Goal: Task Accomplishment & Management: Manage account settings

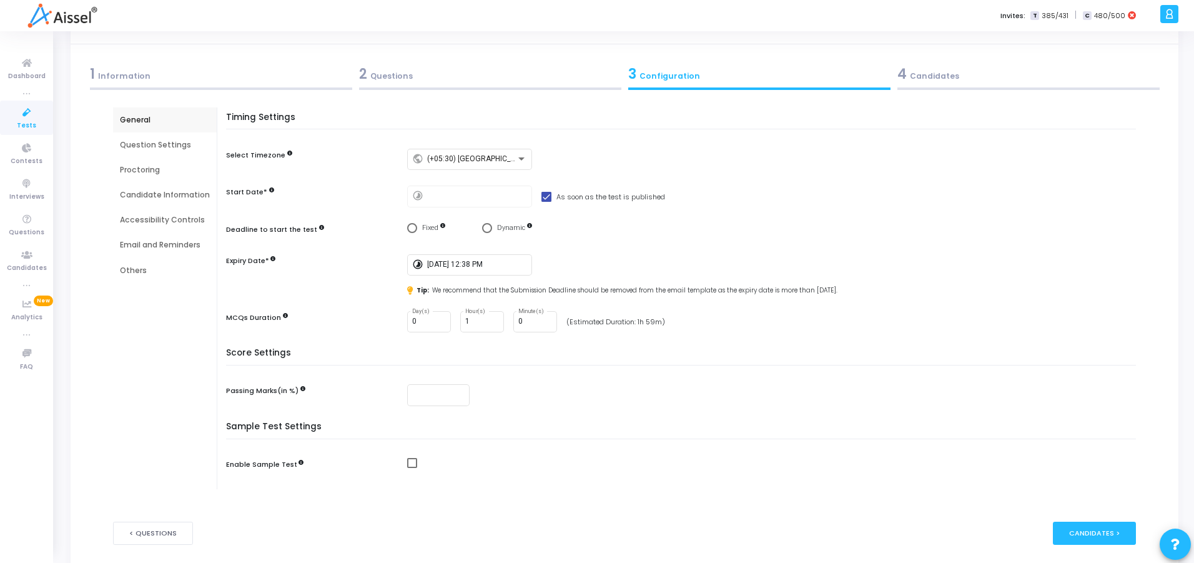
scroll to position [75, 0]
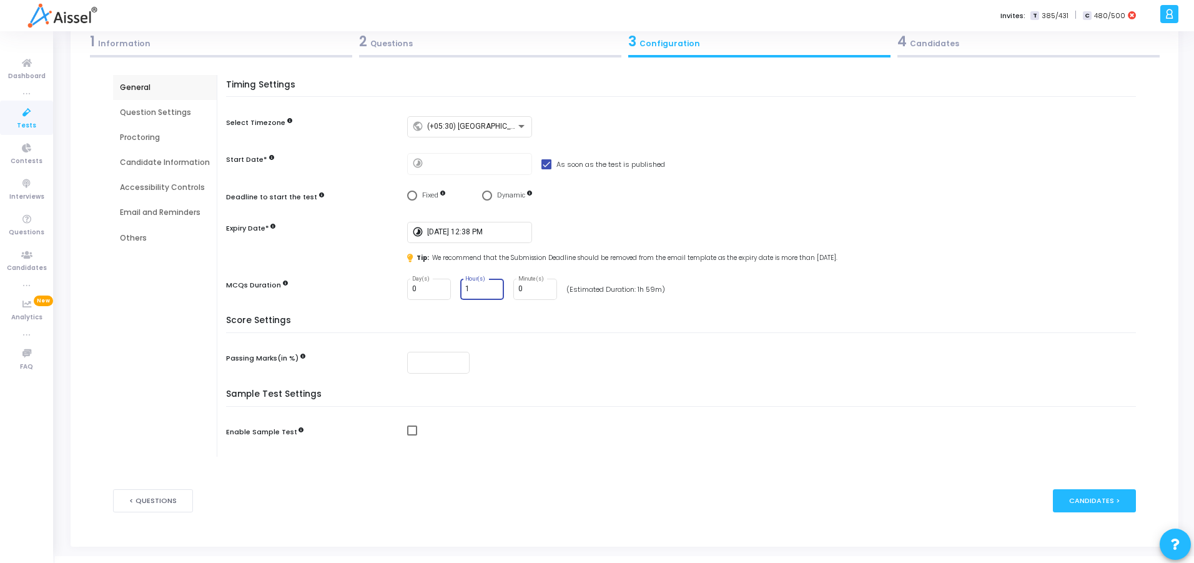
click at [475, 285] on input "1" at bounding box center [482, 289] width 34 height 9
click at [624, 289] on div "(Estimated Duration: 1h 59m)" at bounding box center [615, 289] width 99 height 11
click at [485, 288] on input "1" at bounding box center [482, 289] width 34 height 9
click at [359, 290] on div "MCQs Duration" at bounding box center [313, 287] width 175 height 16
click at [422, 305] on div "Timing Settings Select Timezone public (+05:30) [GEOGRAPHIC_DATA]/[GEOGRAPHIC_D…" at bounding box center [684, 198] width 904 height 236
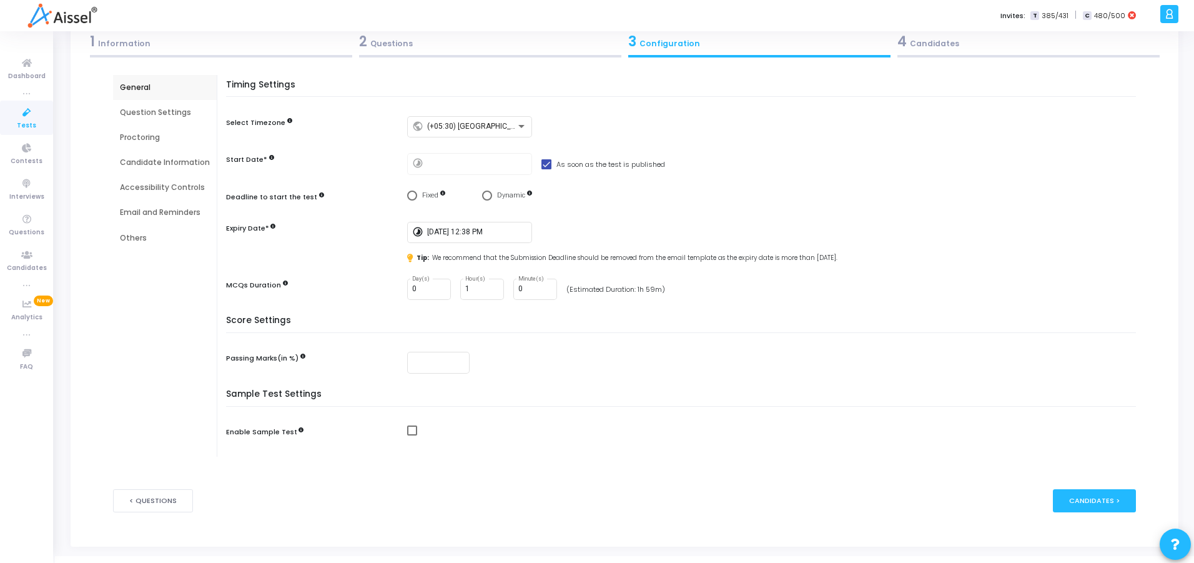
click at [622, 254] on div "Tip: We recommend that the Submission Deadline should be removed from the email…" at bounding box center [774, 258] width 735 height 9
click at [484, 191] on span "Select confirmation" at bounding box center [487, 195] width 10 height 10
click at [484, 191] on input "Dynamic" at bounding box center [487, 195] width 10 height 10
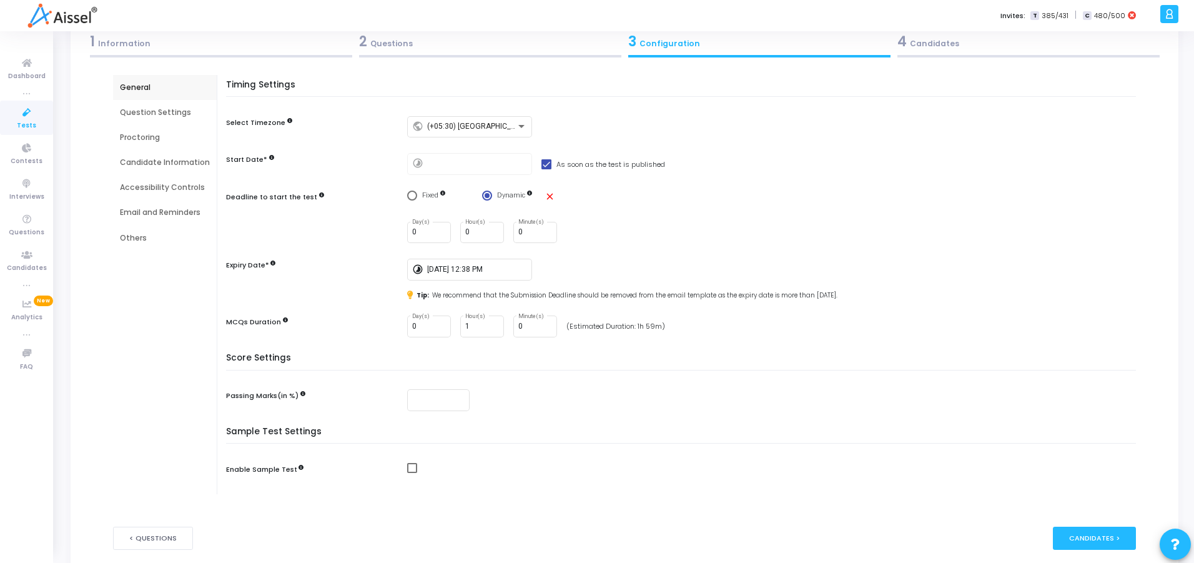
click at [484, 191] on span "Select confirmation" at bounding box center [487, 195] width 10 height 10
click at [484, 191] on input "Dynamic" at bounding box center [487, 195] width 10 height 10
click at [548, 191] on mat-icon "close" at bounding box center [550, 196] width 11 height 11
radio input "false"
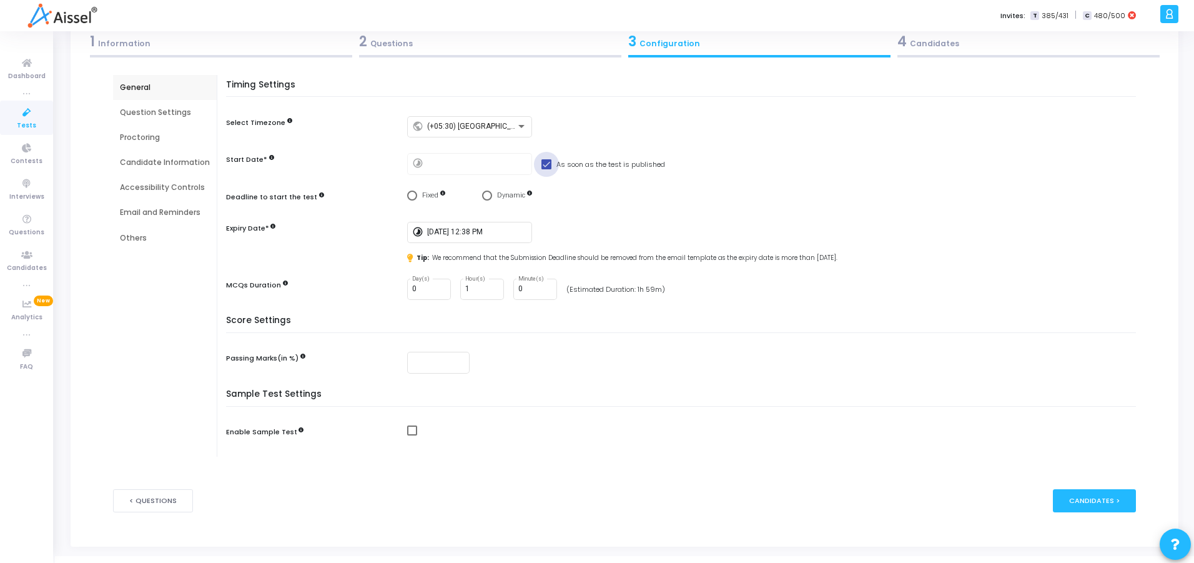
click at [545, 164] on span at bounding box center [546, 164] width 10 height 10
click at [546, 169] on input "As soon as the test is published" at bounding box center [546, 169] width 1 height 1
checkbox input "false"
type input "[DATE] 5:14 PM"
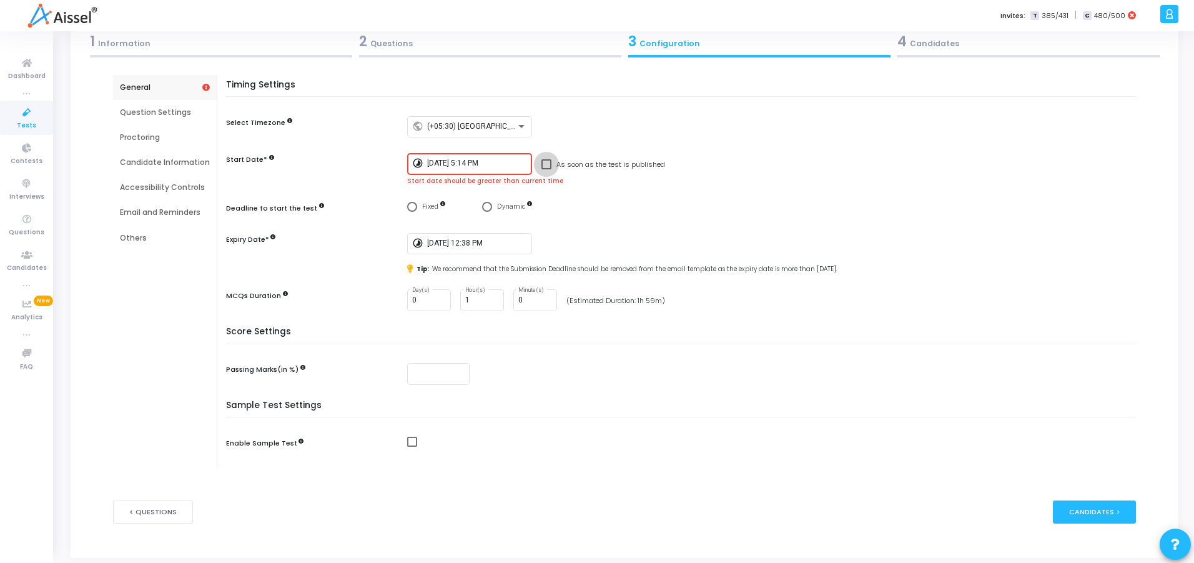
click at [545, 164] on span at bounding box center [546, 164] width 10 height 10
click at [546, 169] on input "As soon as the test is published" at bounding box center [546, 169] width 1 height 1
checkbox input "true"
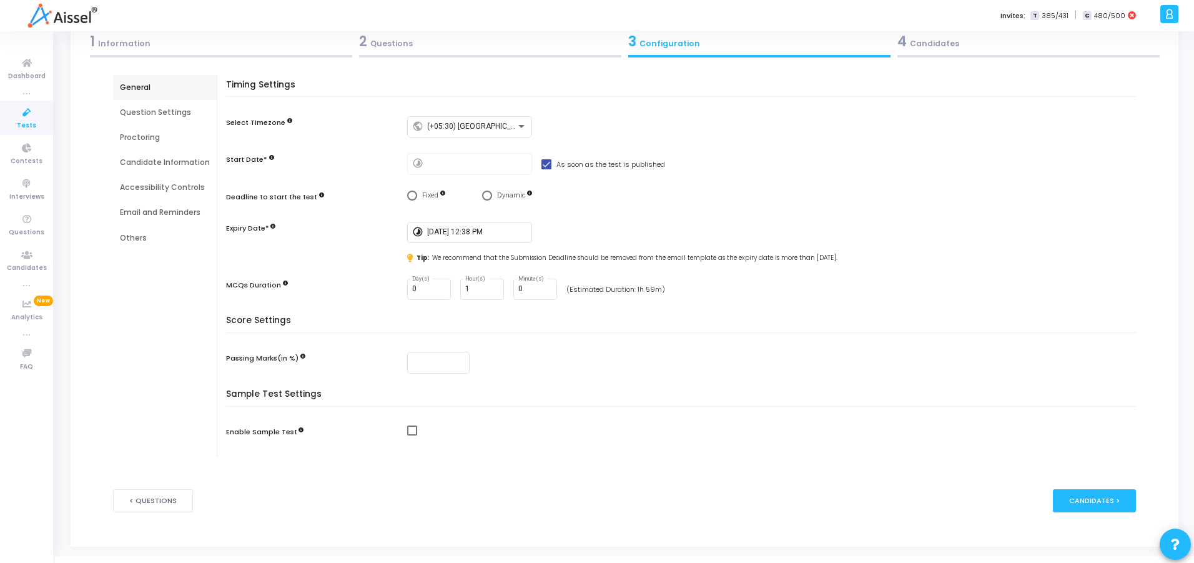
click at [596, 202] on div "Fixed Dynamic" at bounding box center [774, 198] width 735 height 16
click at [483, 321] on h5 "Score Settings" at bounding box center [684, 323] width 916 height 17
click at [383, 54] on div "2 Questions" at bounding box center [489, 44] width 269 height 34
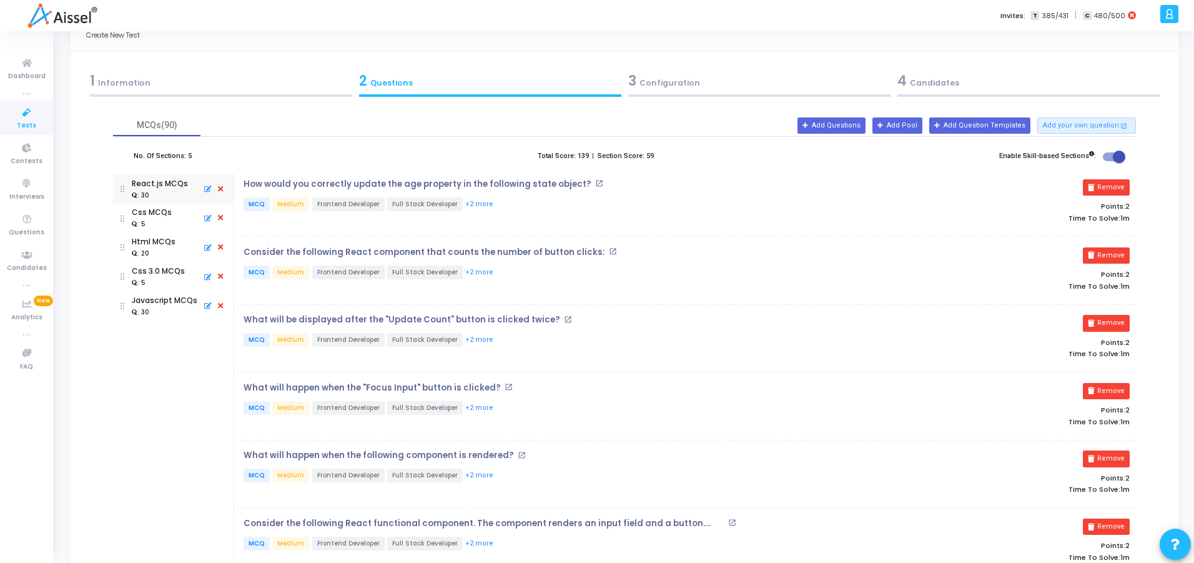
scroll to position [0, 0]
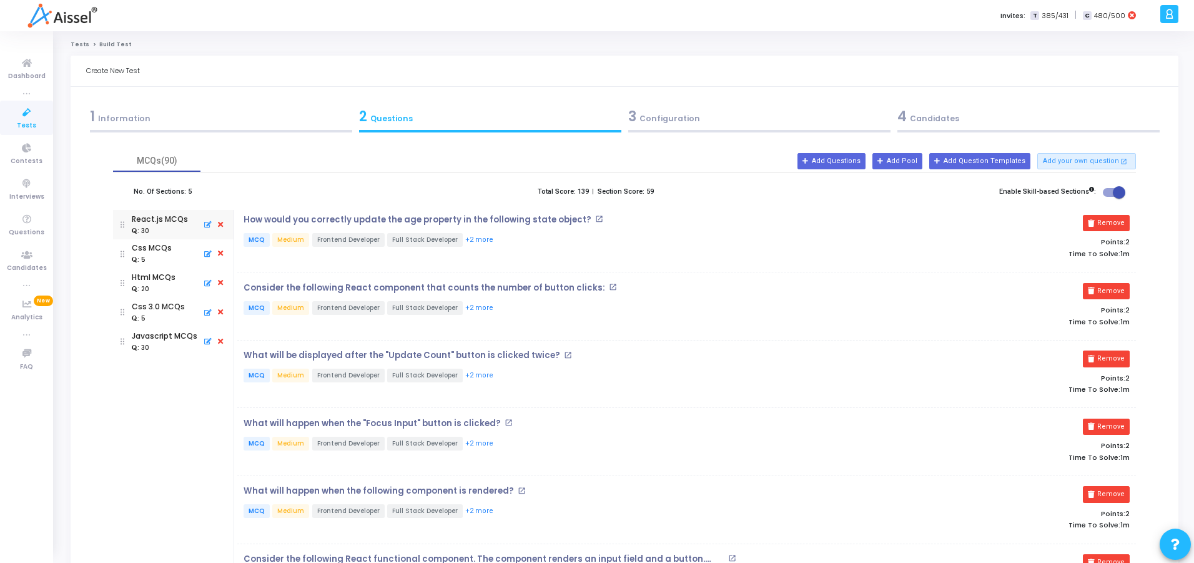
click at [707, 122] on div "3 Configuration" at bounding box center [759, 116] width 262 height 21
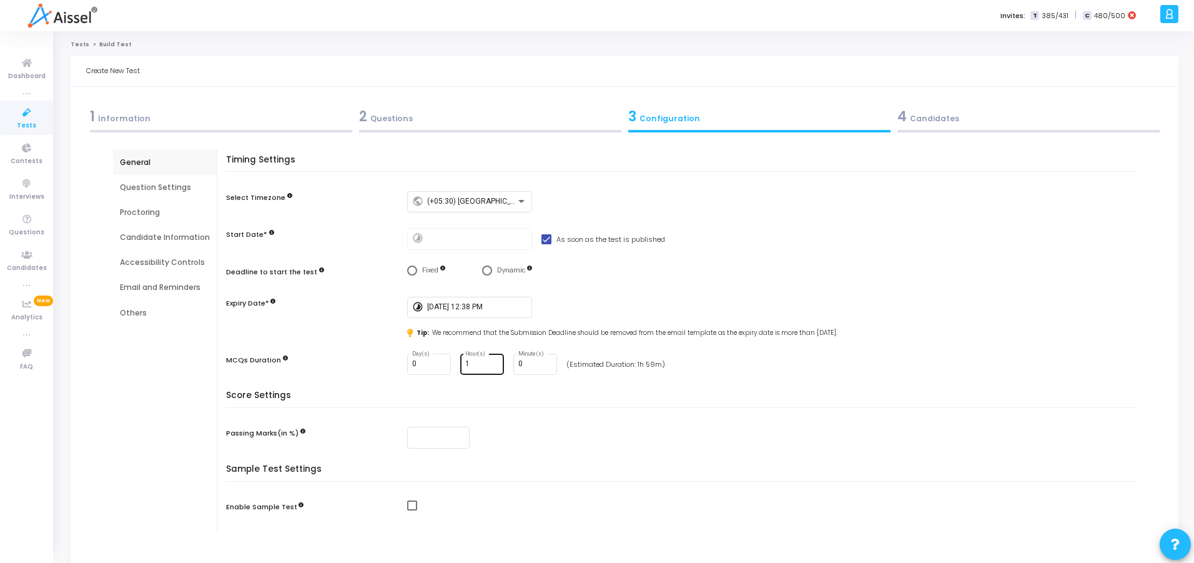
click at [481, 362] on input "1" at bounding box center [482, 364] width 34 height 9
type input "0"
type input "45"
click at [719, 361] on div "0 Day(s) 0 Hour(s) 45 Minute(s) (Estimated Duration: 1h 59m)" at bounding box center [774, 364] width 735 height 22
click at [719, 398] on h5 "Score Settings" at bounding box center [684, 398] width 916 height 17
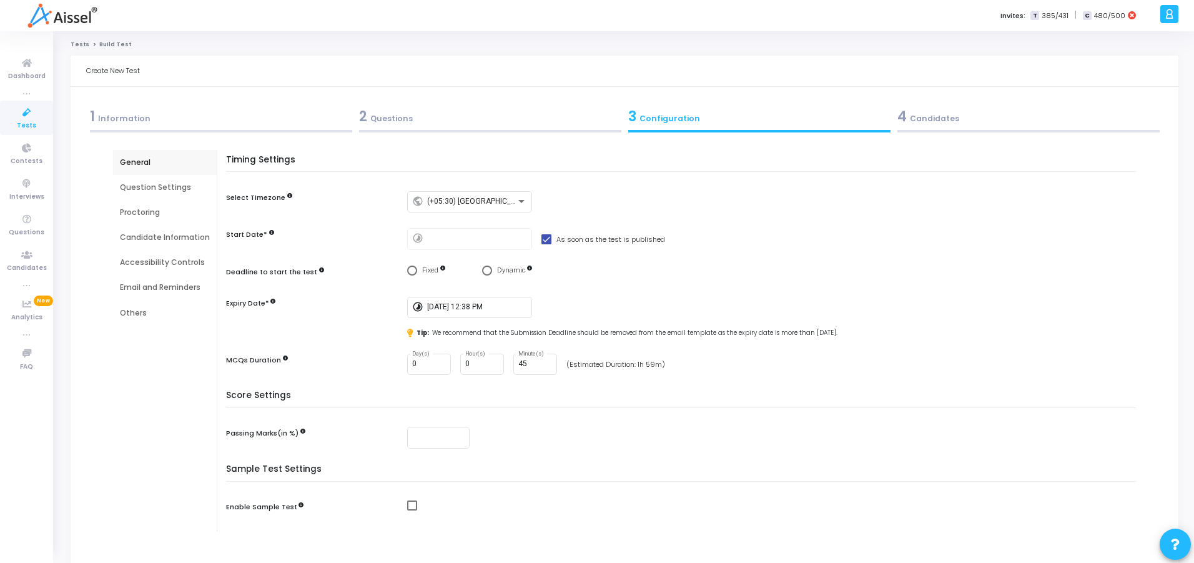
click at [139, 192] on div "Question Settings" at bounding box center [165, 187] width 90 height 11
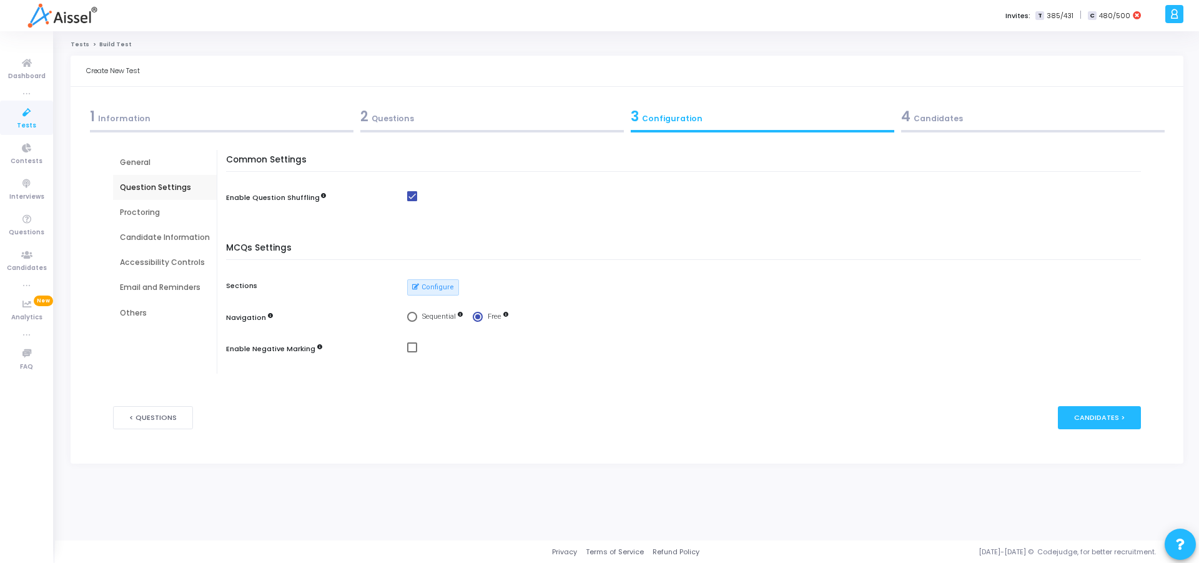
click at [144, 217] on div "Proctoring" at bounding box center [165, 212] width 90 height 11
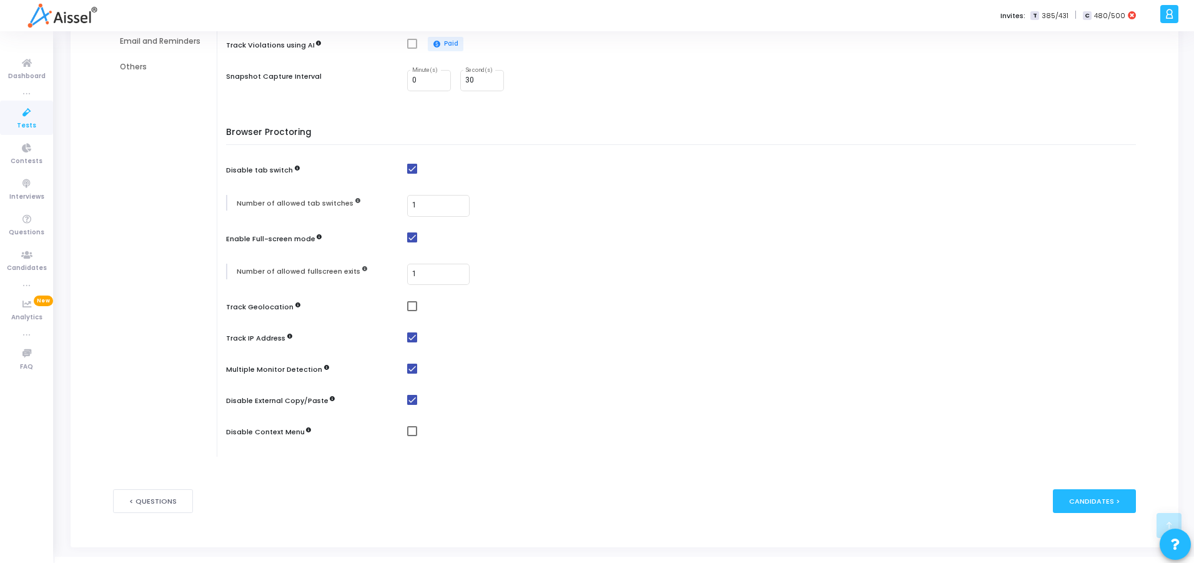
scroll to position [262, 0]
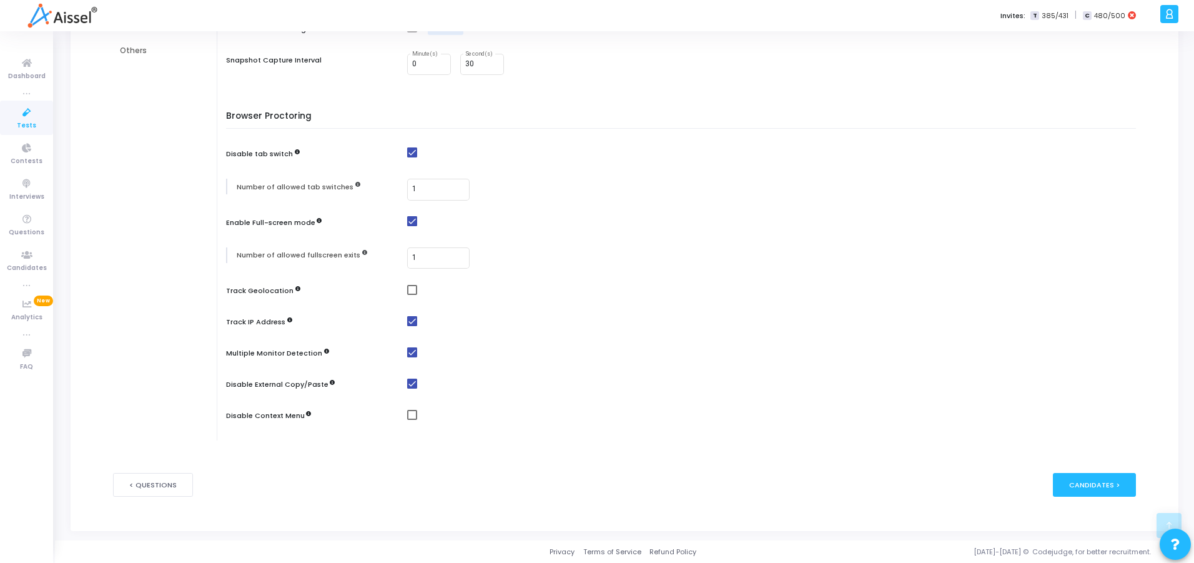
click at [407, 418] on span at bounding box center [412, 415] width 10 height 10
click at [412, 420] on input "checkbox" at bounding box center [412, 420] width 1 height 1
checkbox input "true"
click at [407, 295] on div at bounding box center [774, 292] width 735 height 16
click at [415, 291] on mat-checkbox at bounding box center [774, 289] width 735 height 11
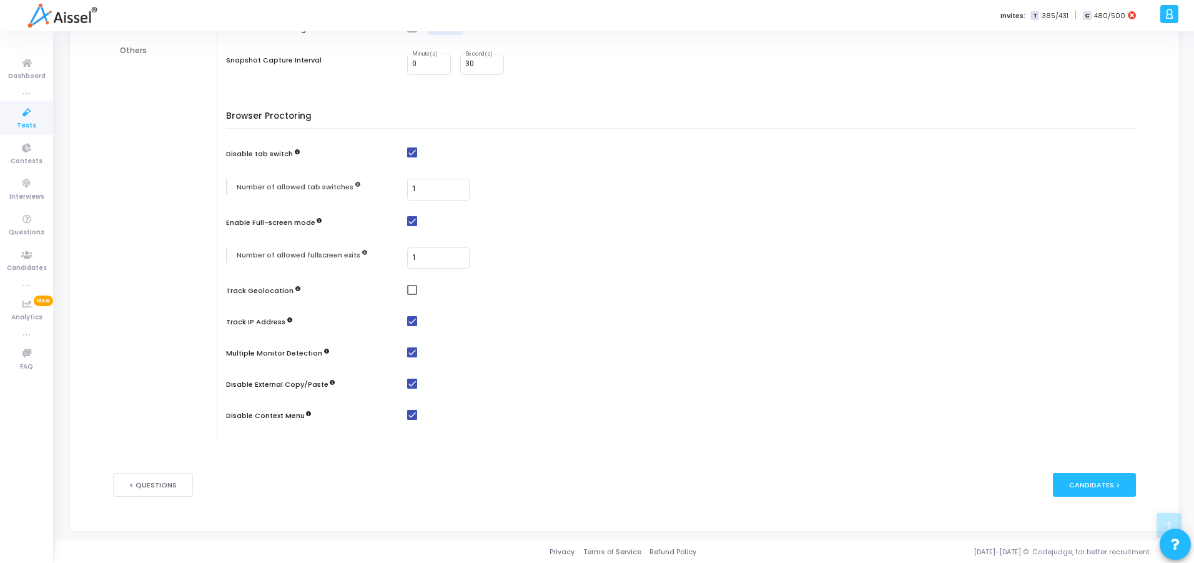
click at [415, 291] on mat-checkbox at bounding box center [774, 289] width 735 height 11
click at [410, 290] on span at bounding box center [412, 290] width 10 height 10
click at [412, 295] on input "checkbox" at bounding box center [412, 295] width 1 height 1
checkbox input "true"
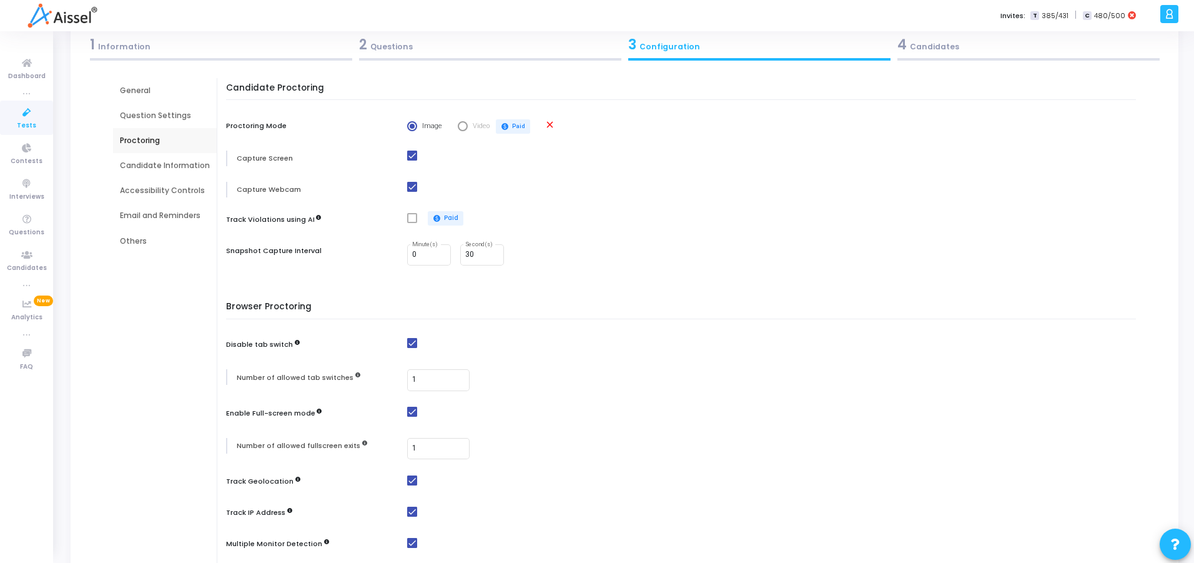
scroll to position [37, 0]
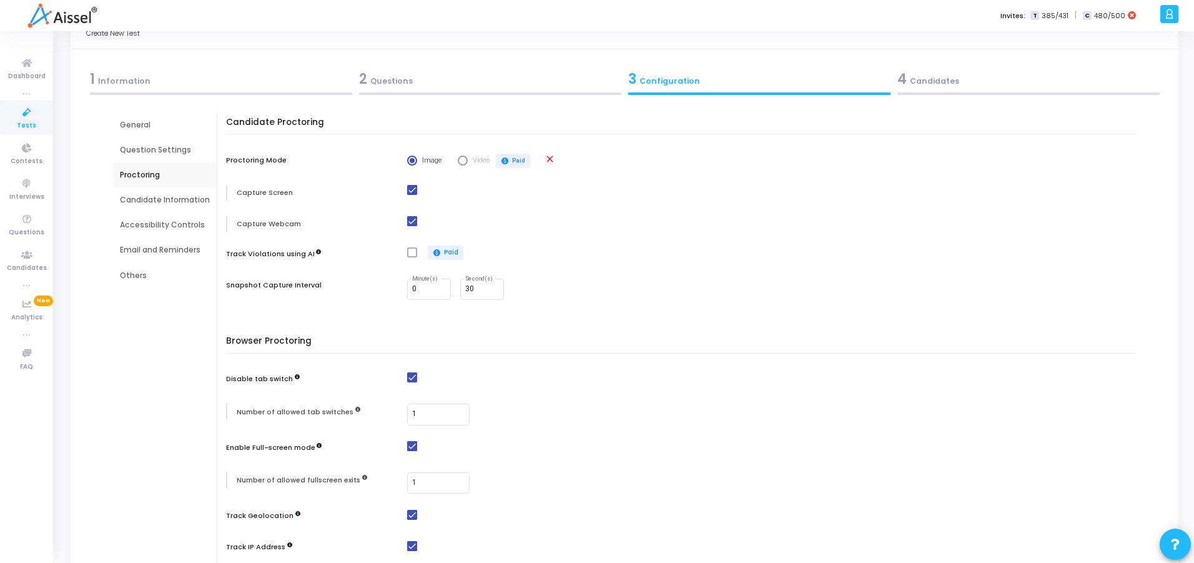
click at [144, 201] on div "Candidate Information" at bounding box center [165, 199] width 90 height 11
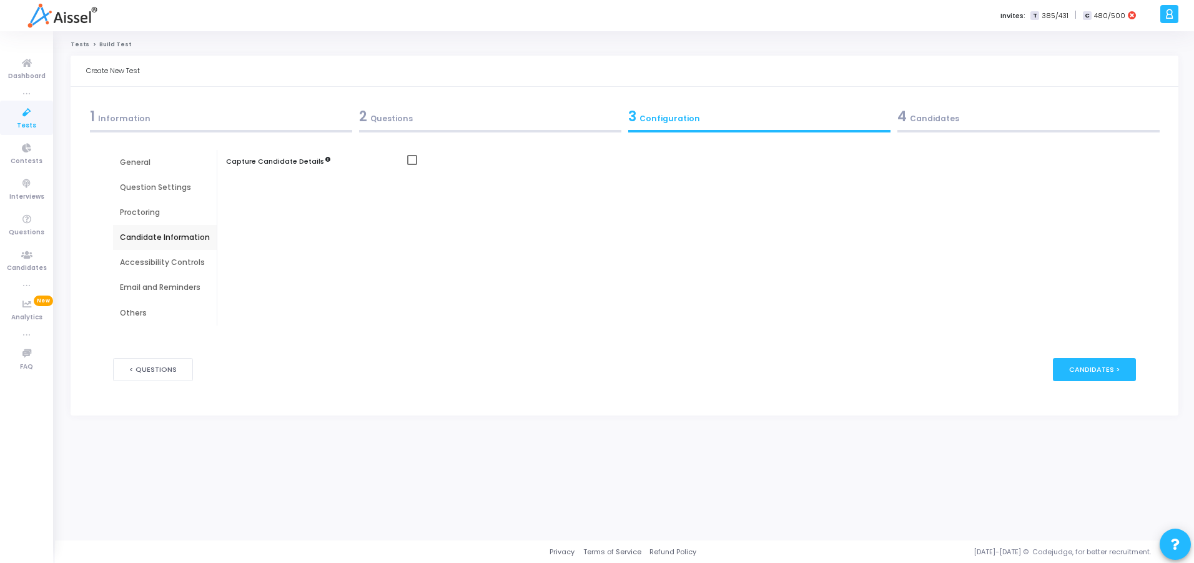
scroll to position [0, 0]
click at [176, 266] on div "Accessibility Controls" at bounding box center [165, 262] width 90 height 11
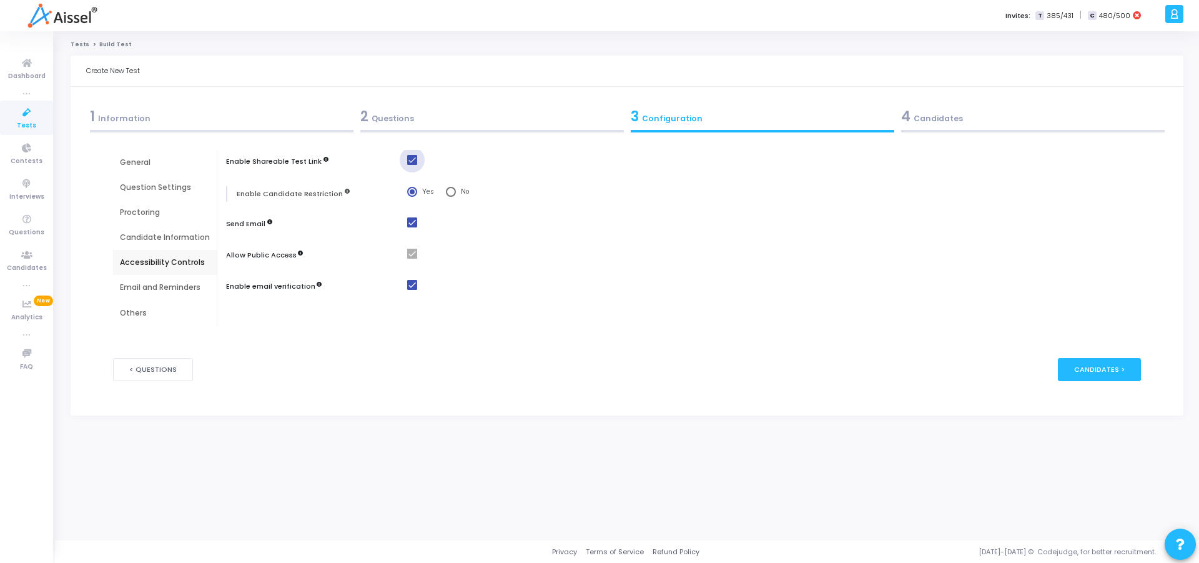
click at [413, 156] on span at bounding box center [412, 160] width 10 height 10
click at [412, 165] on input "checkbox" at bounding box center [412, 165] width 1 height 1
checkbox input "false"
click at [160, 282] on div "Email and Reminders" at bounding box center [165, 287] width 90 height 11
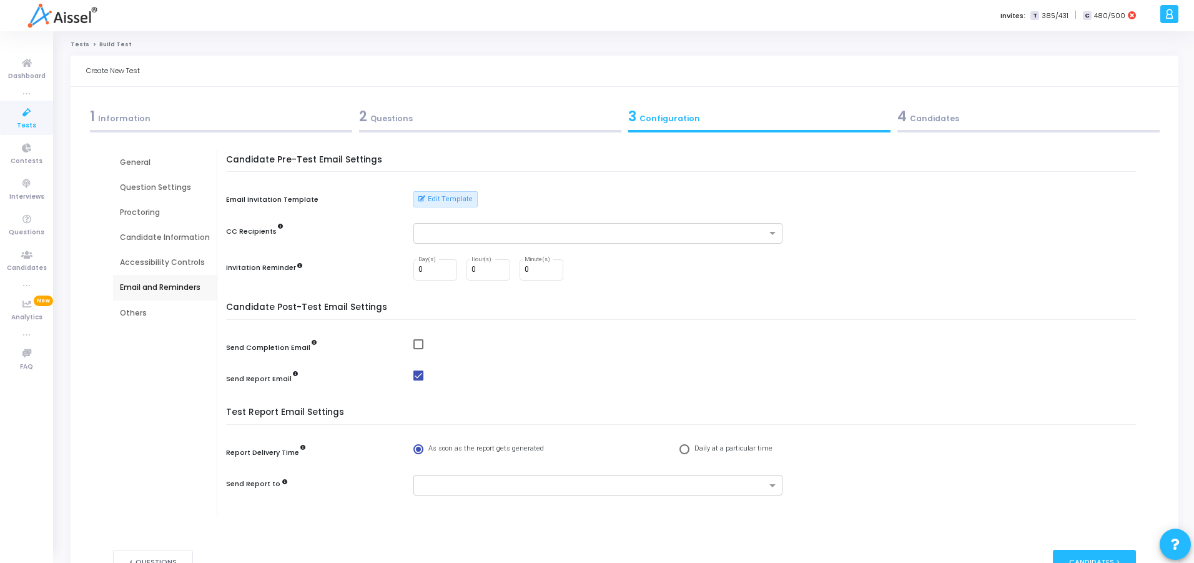
click at [132, 312] on div "Others" at bounding box center [165, 312] width 90 height 11
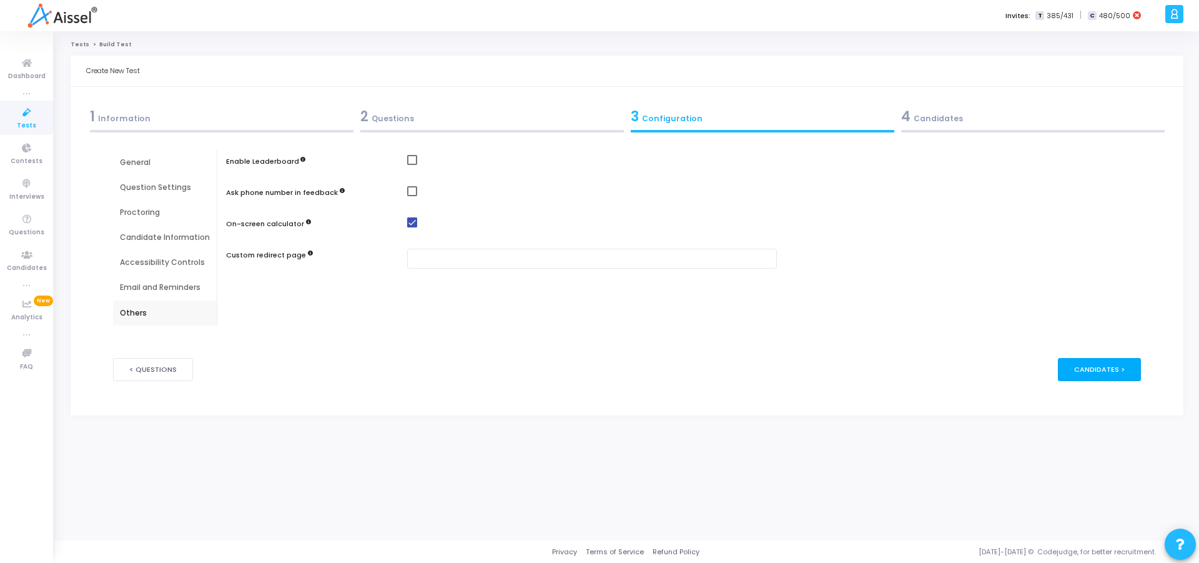
click at [1107, 371] on div "Candidates >" at bounding box center [1099, 369] width 83 height 23
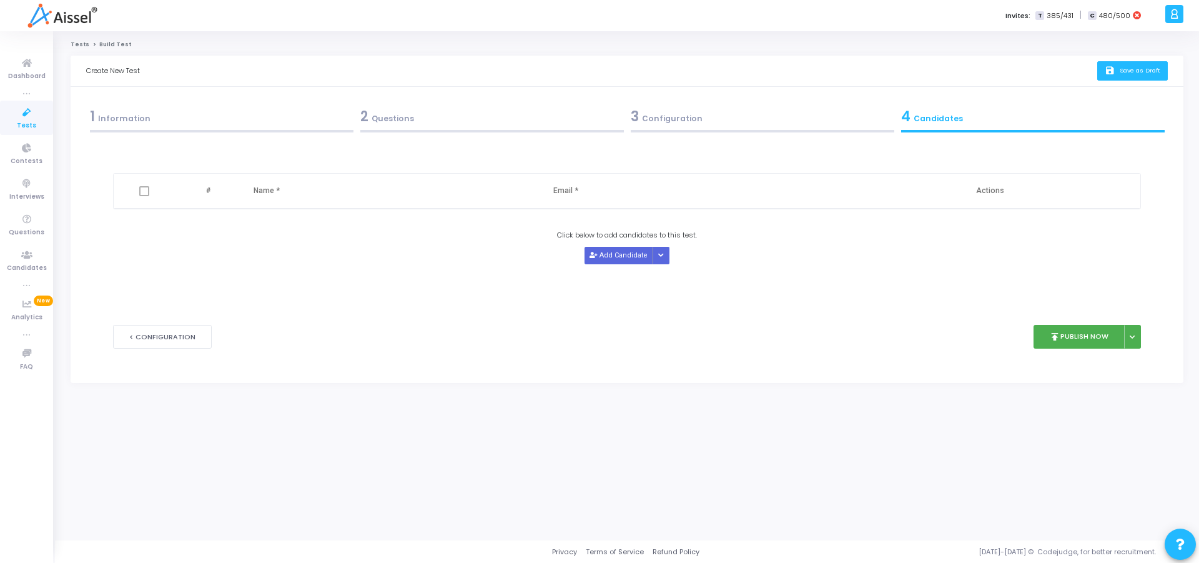
click at [1134, 73] on span "Save as Draft" at bounding box center [1140, 70] width 41 height 8
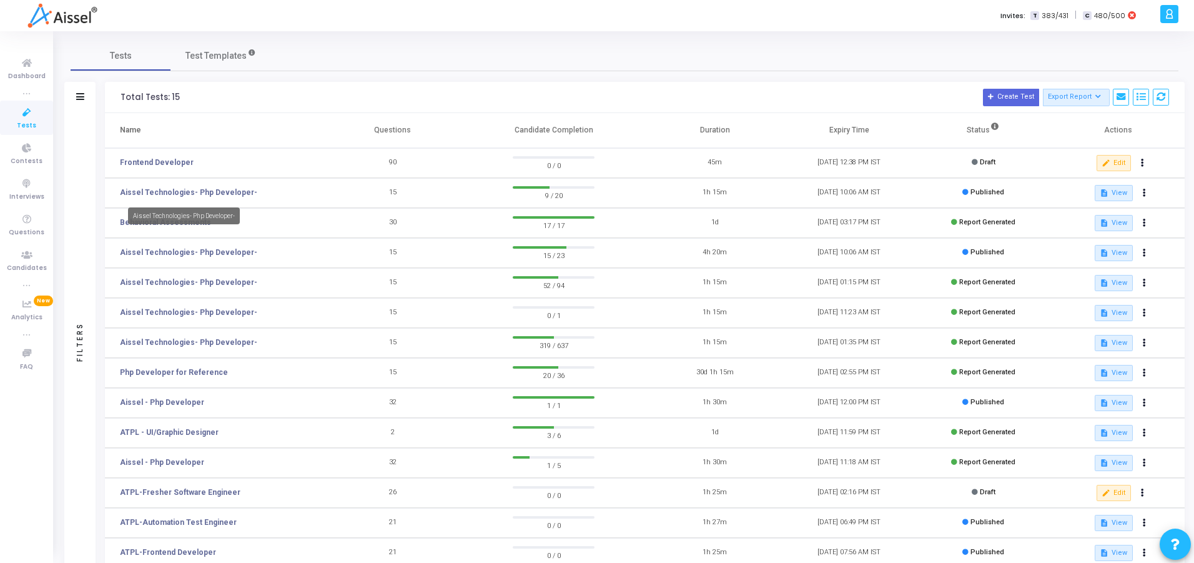
click at [180, 199] on mat-tooltip-component "Aissel Technologies- Php Developer-" at bounding box center [183, 216] width 129 height 34
click at [167, 189] on link "Aissel Technologies- Php Developer-" at bounding box center [188, 192] width 137 height 11
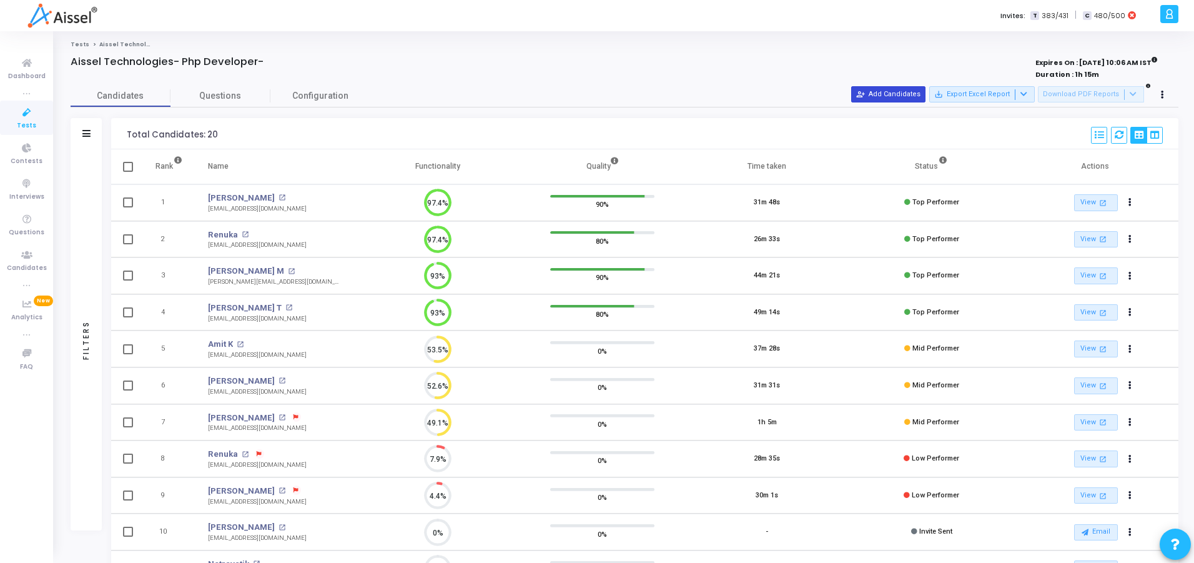
click at [885, 101] on button "person_add_alt Add Candidates" at bounding box center [888, 94] width 74 height 16
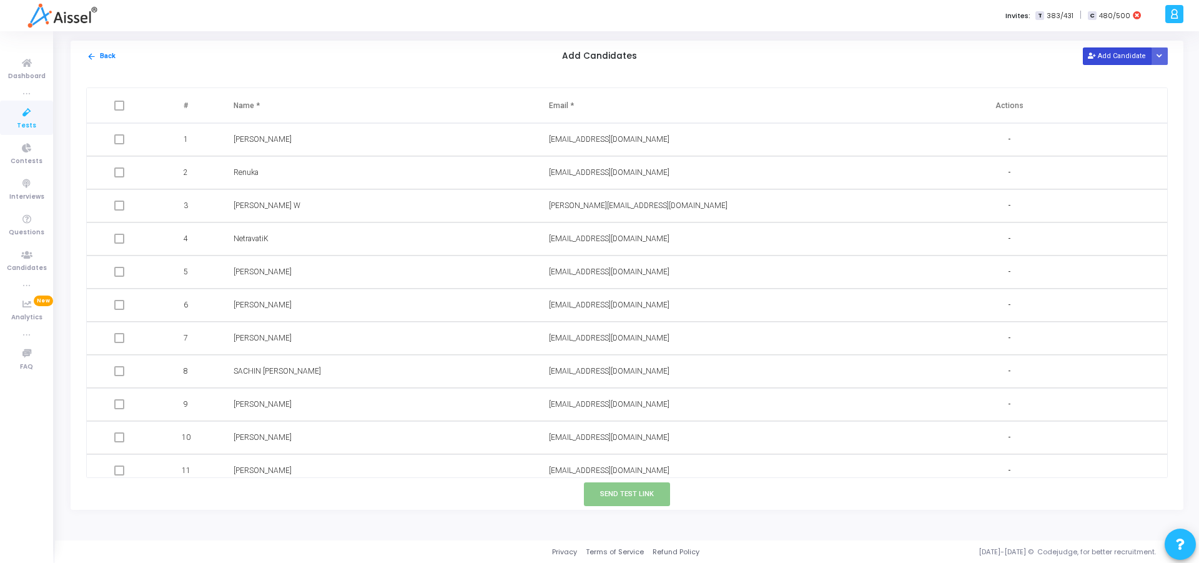
click at [1110, 56] on button "Add Candidate" at bounding box center [1117, 55] width 69 height 17
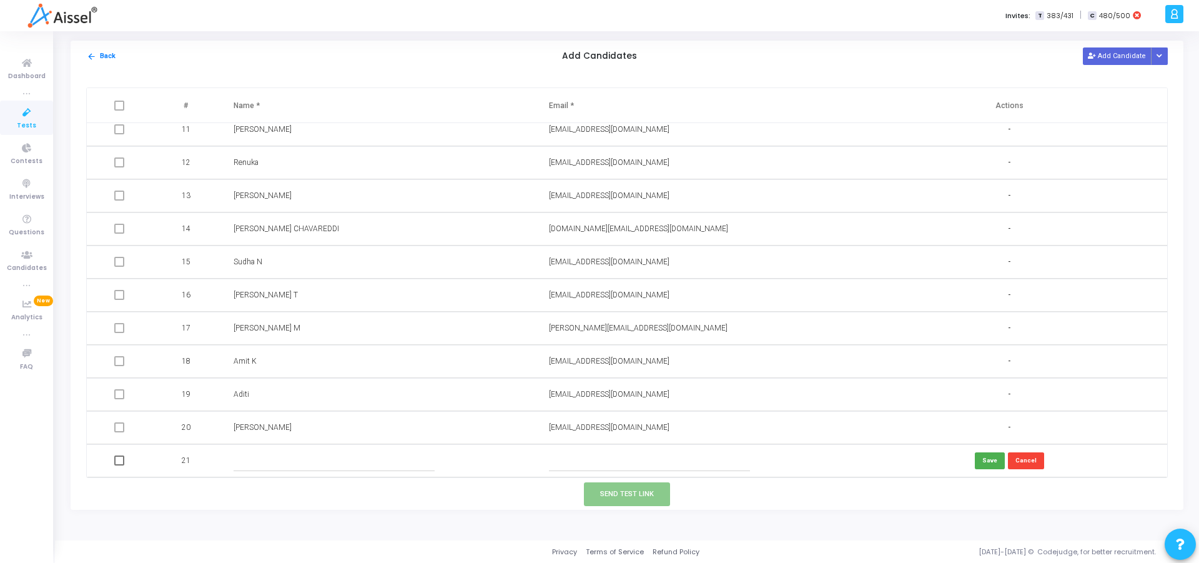
click at [23, 119] on icon at bounding box center [27, 113] width 26 height 16
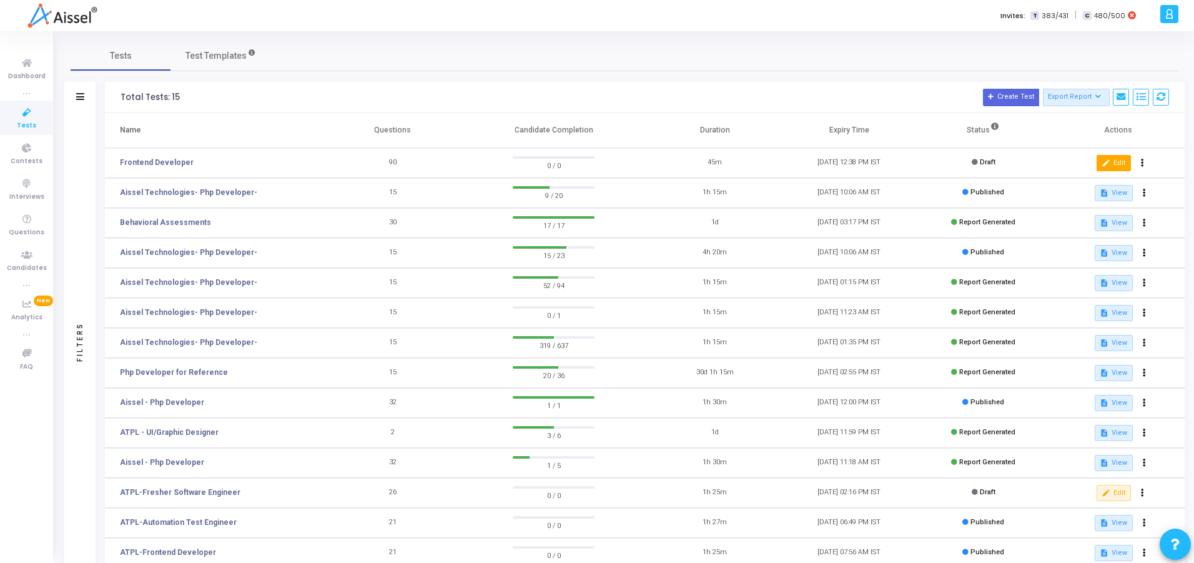
click at [1112, 164] on button "edit Edit" at bounding box center [1114, 163] width 34 height 16
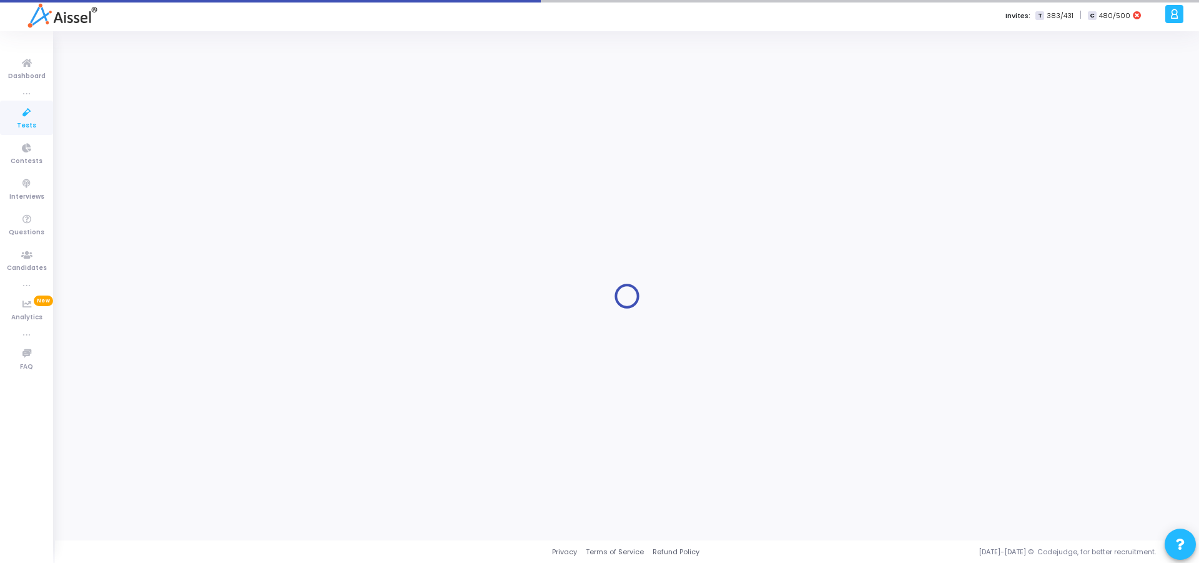
type input "[DATE] 12:38 PM"
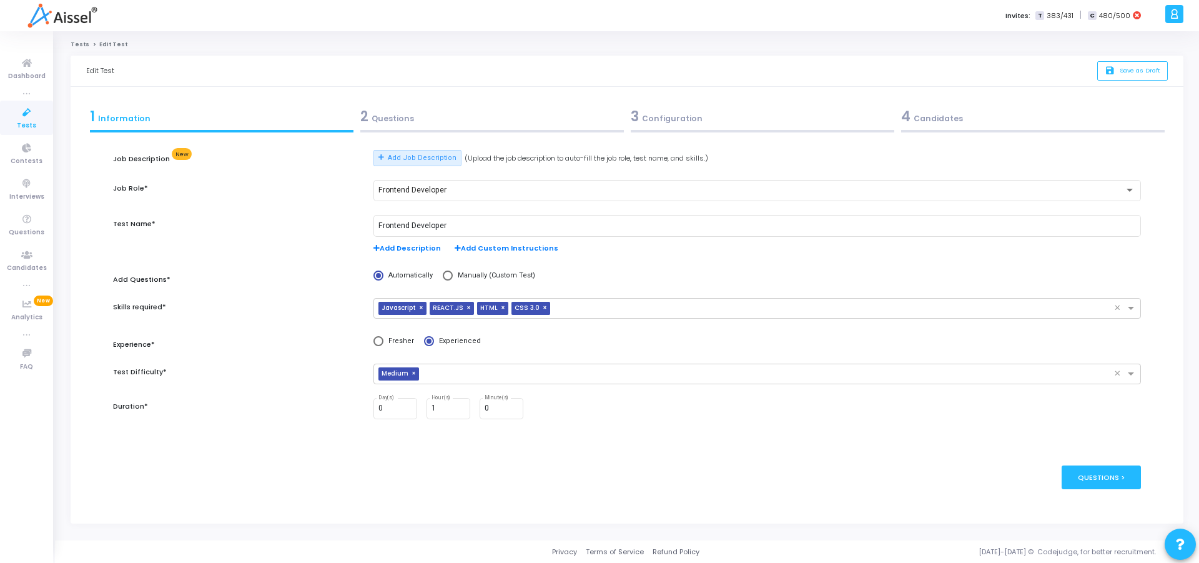
click at [684, 130] on div at bounding box center [763, 131] width 264 height 2
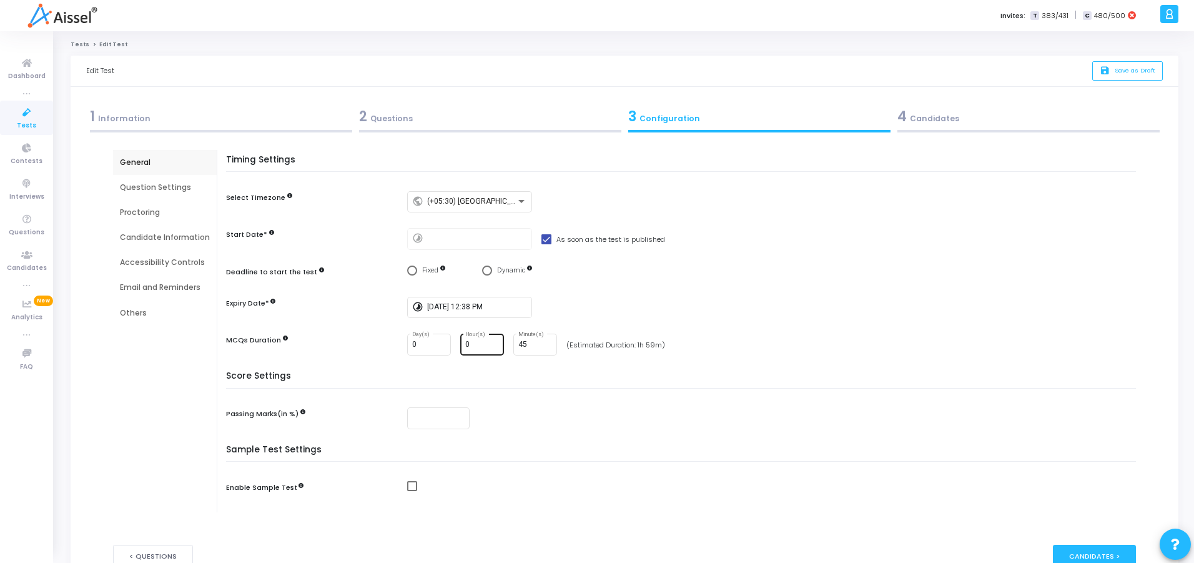
click at [486, 345] on input "0" at bounding box center [482, 344] width 34 height 9
click at [473, 344] on input "0" at bounding box center [482, 344] width 34 height 9
type input "0"
type input "1"
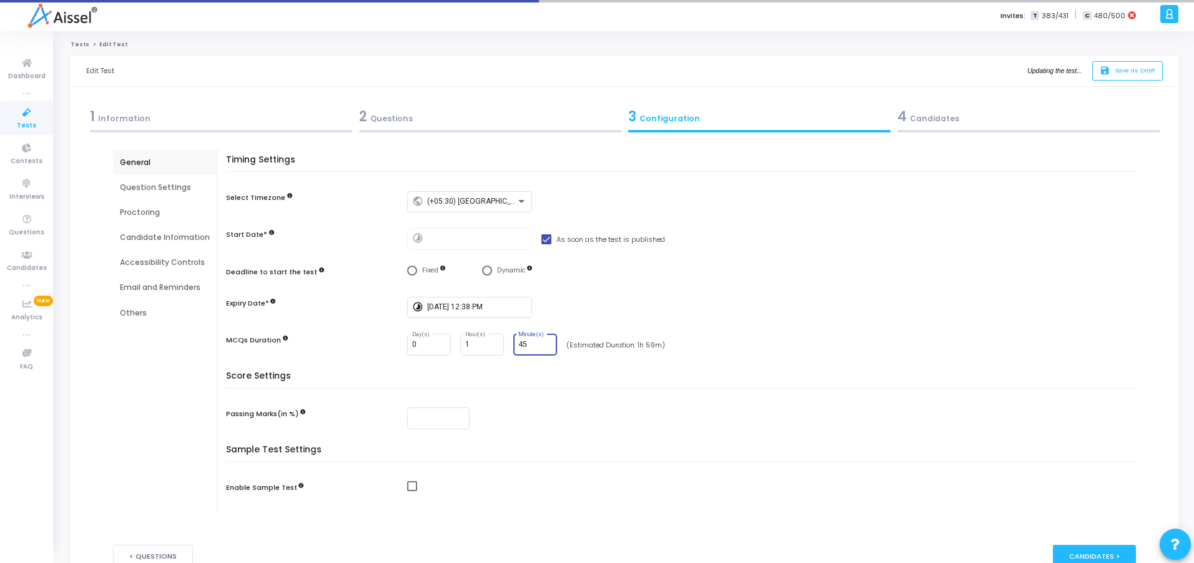
click at [530, 345] on input "45" at bounding box center [535, 344] width 34 height 9
type input "4"
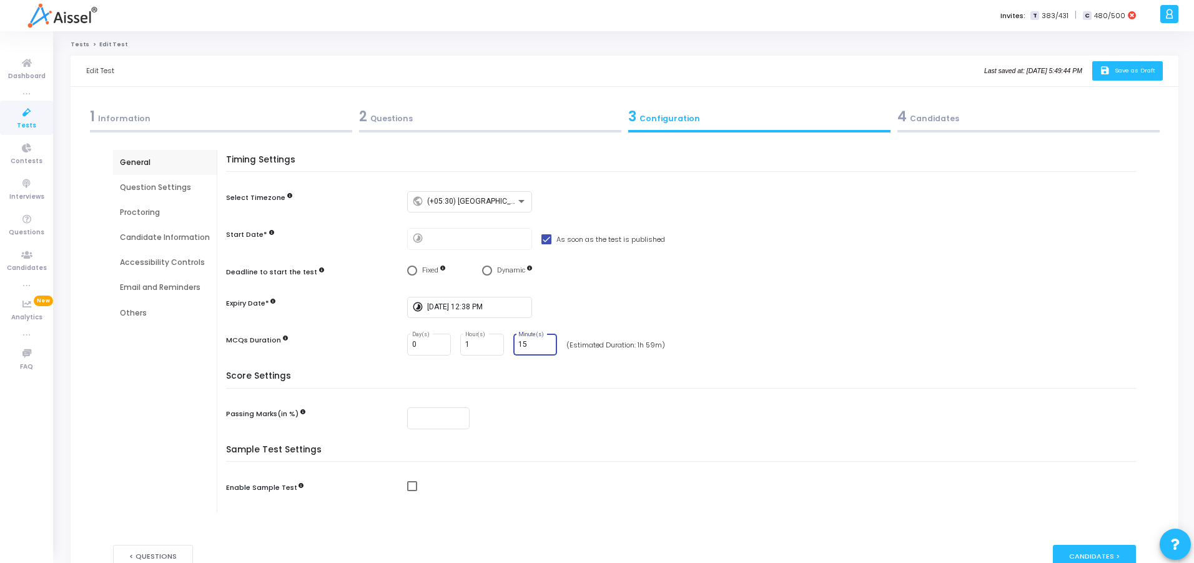
type input "15"
click at [1142, 68] on span "Save as Draft" at bounding box center [1135, 70] width 41 height 8
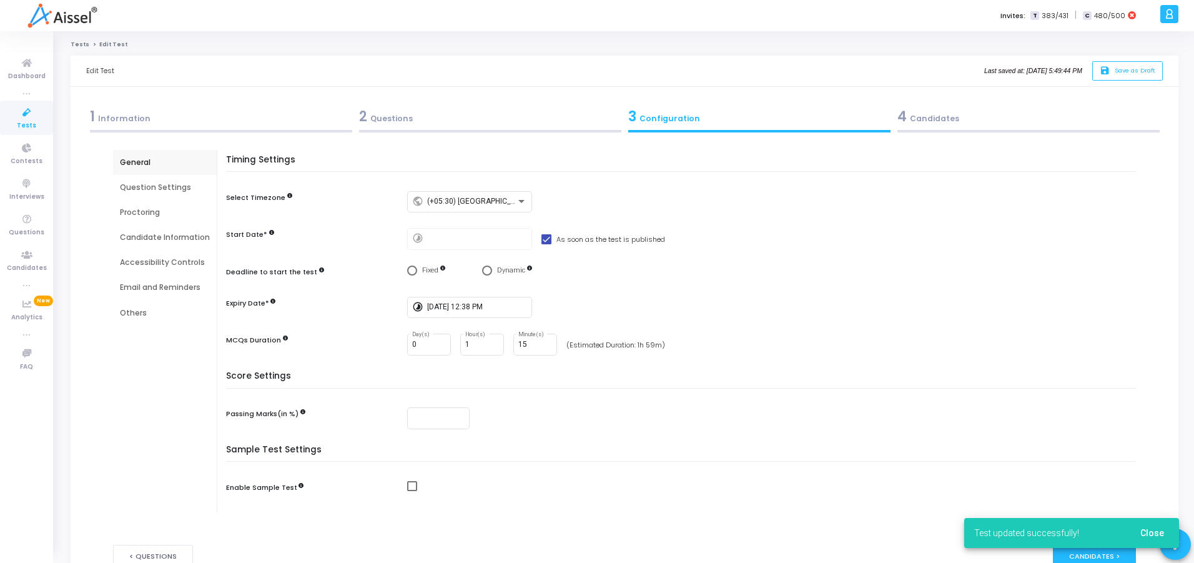
click at [1153, 536] on span "Close" at bounding box center [1152, 533] width 24 height 10
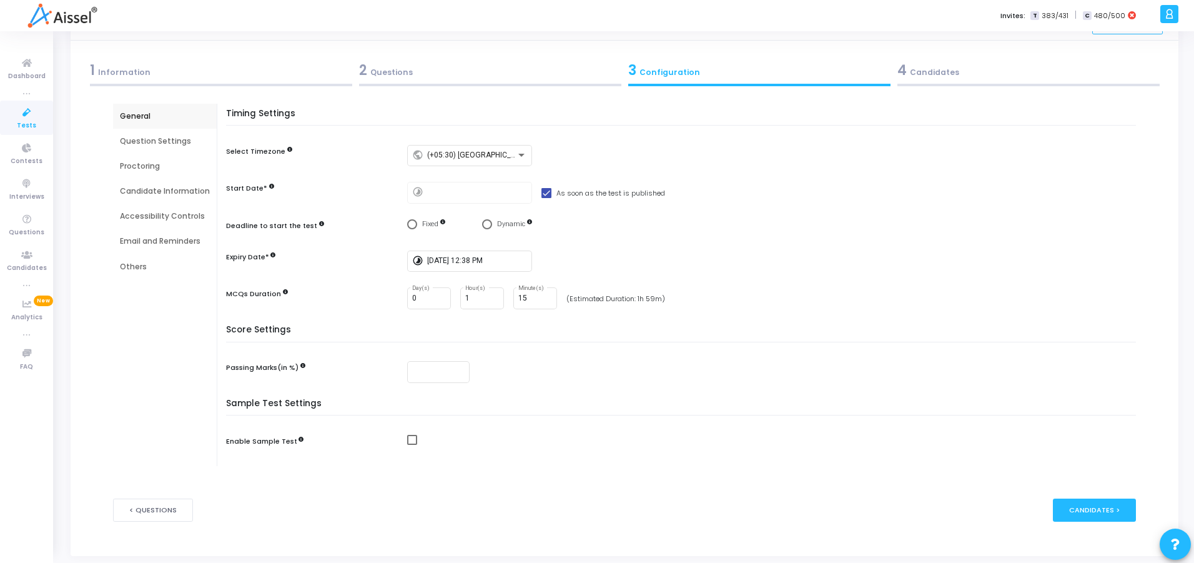
scroll to position [71, 0]
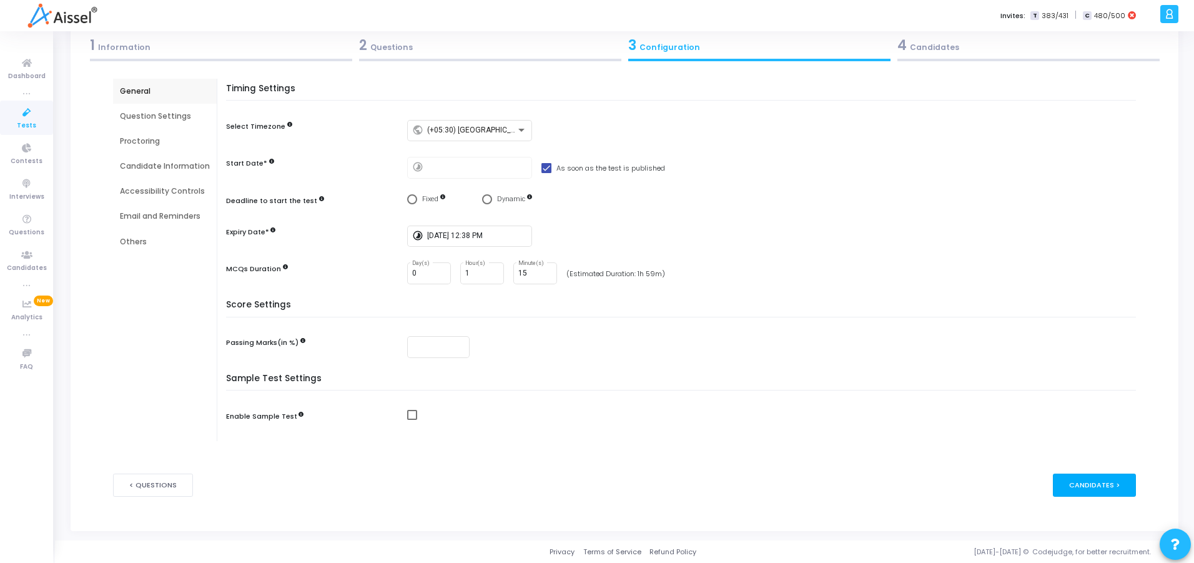
click at [1089, 478] on div "Candidates >" at bounding box center [1094, 484] width 83 height 23
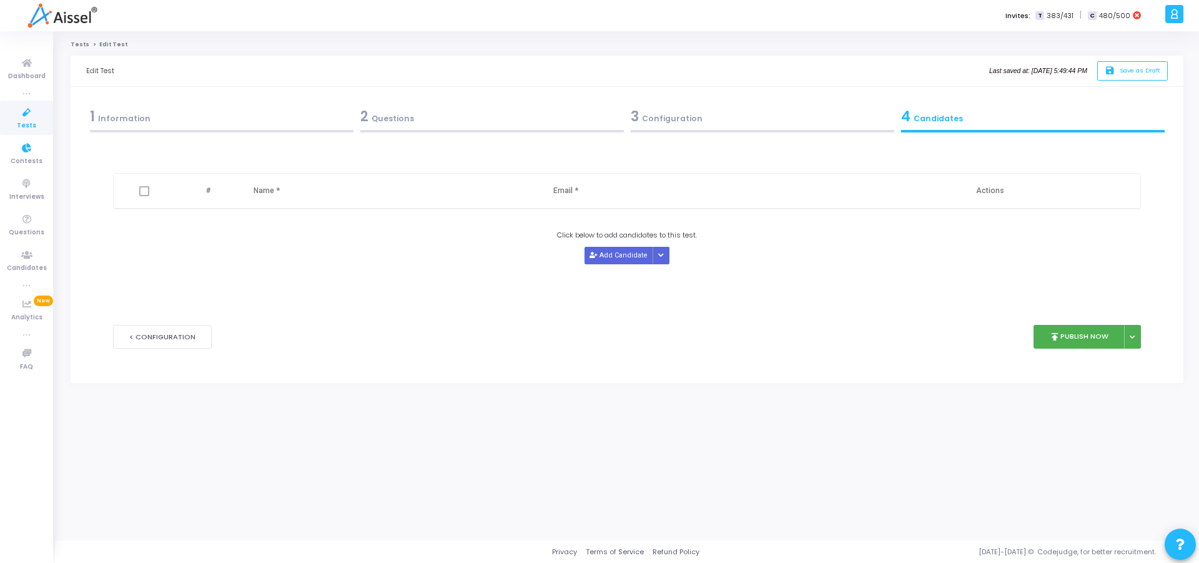
click at [15, 121] on link "Tests" at bounding box center [26, 118] width 53 height 34
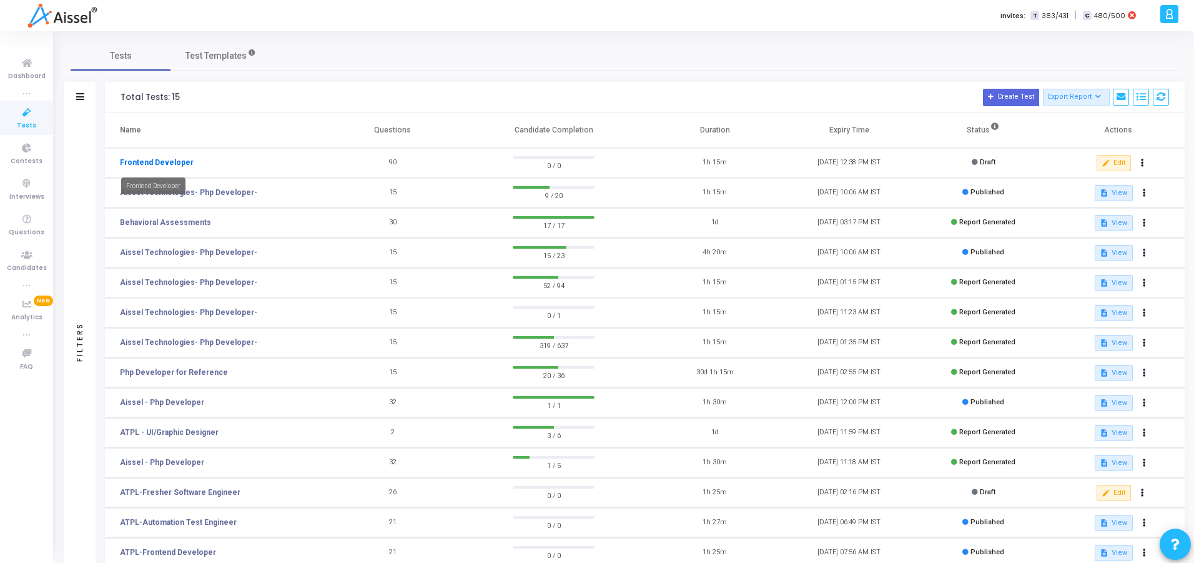
click at [143, 157] on link "Frontend Developer" at bounding box center [157, 162] width 74 height 11
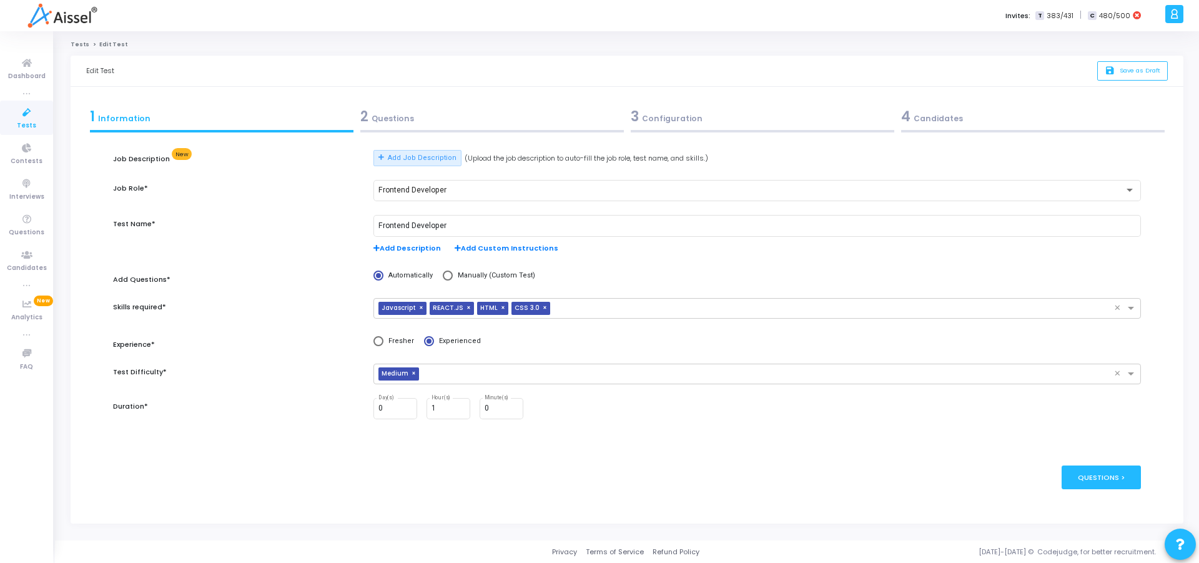
click at [390, 117] on div "2 Questions" at bounding box center [492, 116] width 264 height 21
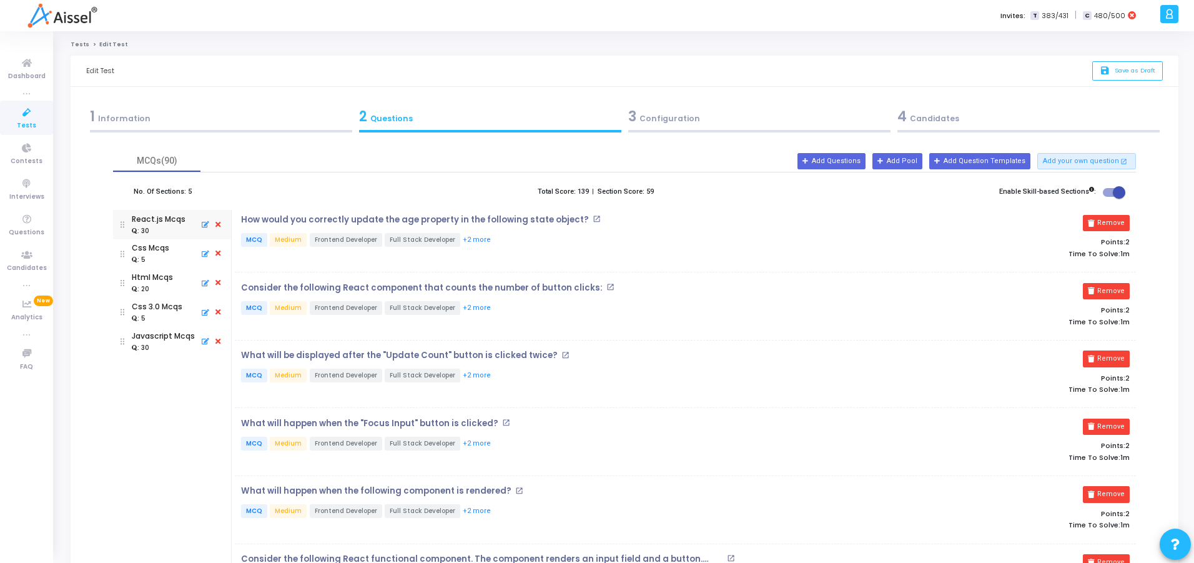
click at [26, 117] on icon at bounding box center [27, 113] width 26 height 16
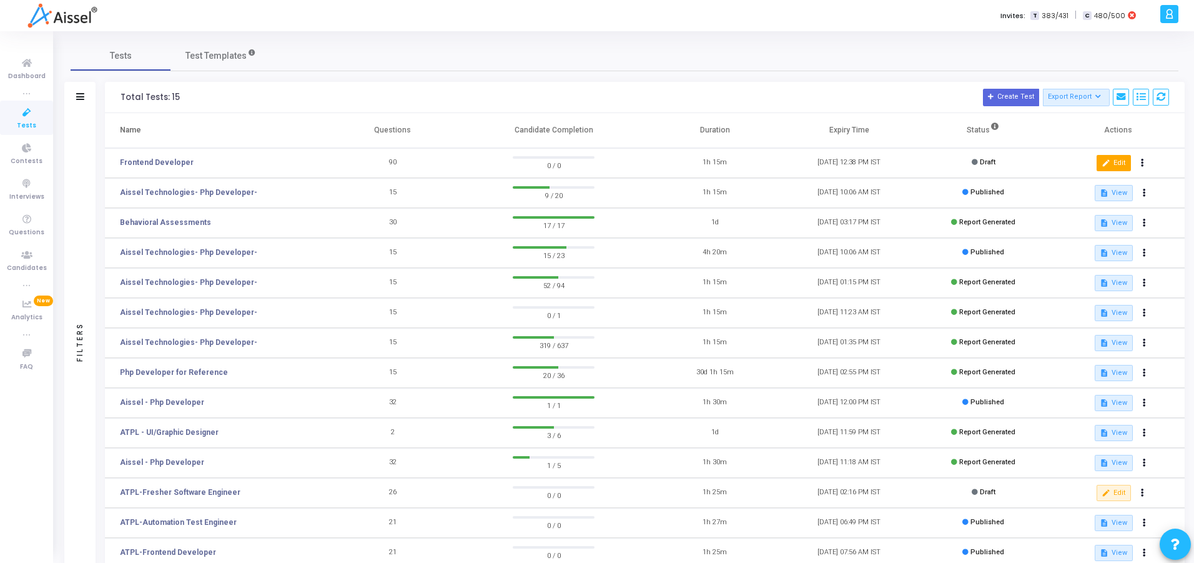
click at [1107, 165] on mat-icon "edit" at bounding box center [1106, 163] width 9 height 9
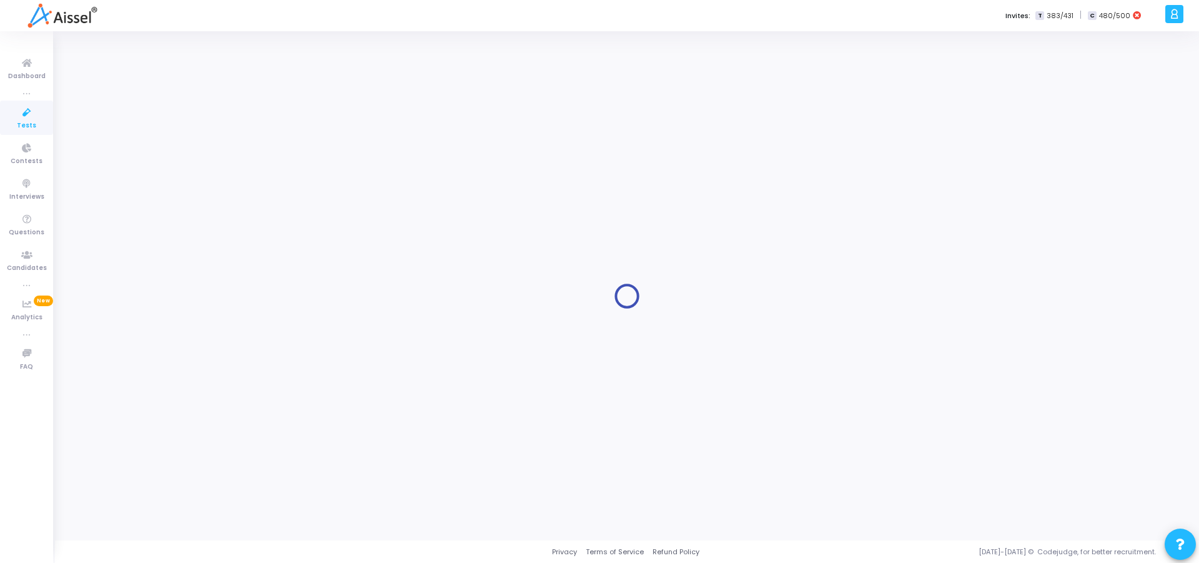
type input "Frontend Developer"
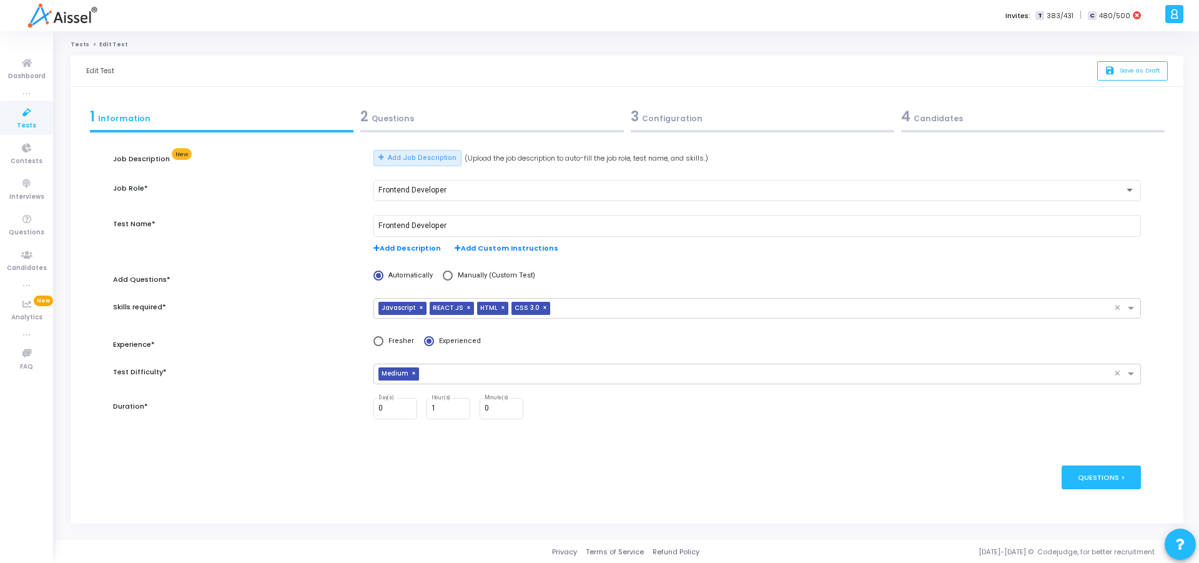
click at [925, 114] on div "4 Candidates" at bounding box center [1033, 116] width 264 height 21
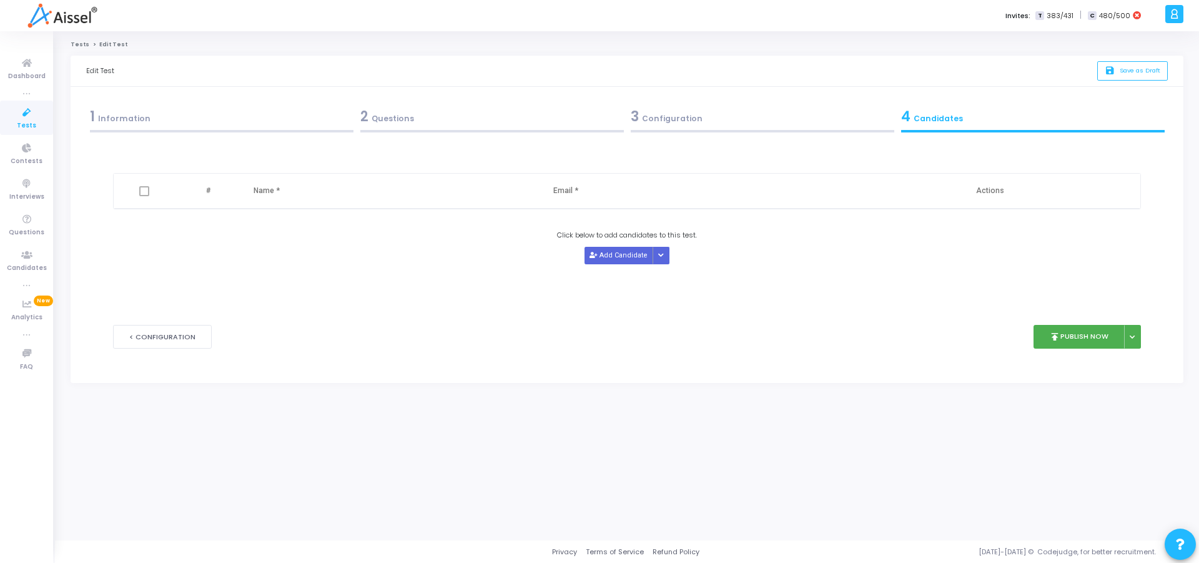
click at [936, 270] on div "Delete # Name * Email * Actions Click below to add candidates to this test. Add…" at bounding box center [626, 228] width 1027 height 156
click at [1082, 339] on button "publish Publish Now" at bounding box center [1080, 337] width 92 height 24
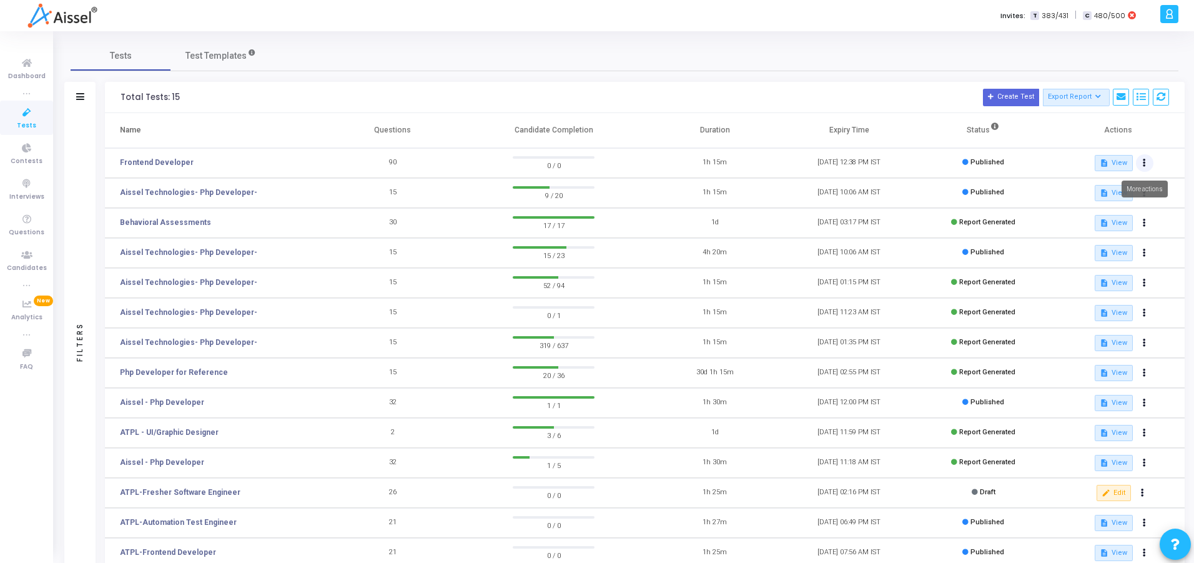
click at [1141, 164] on button at bounding box center [1144, 162] width 17 height 17
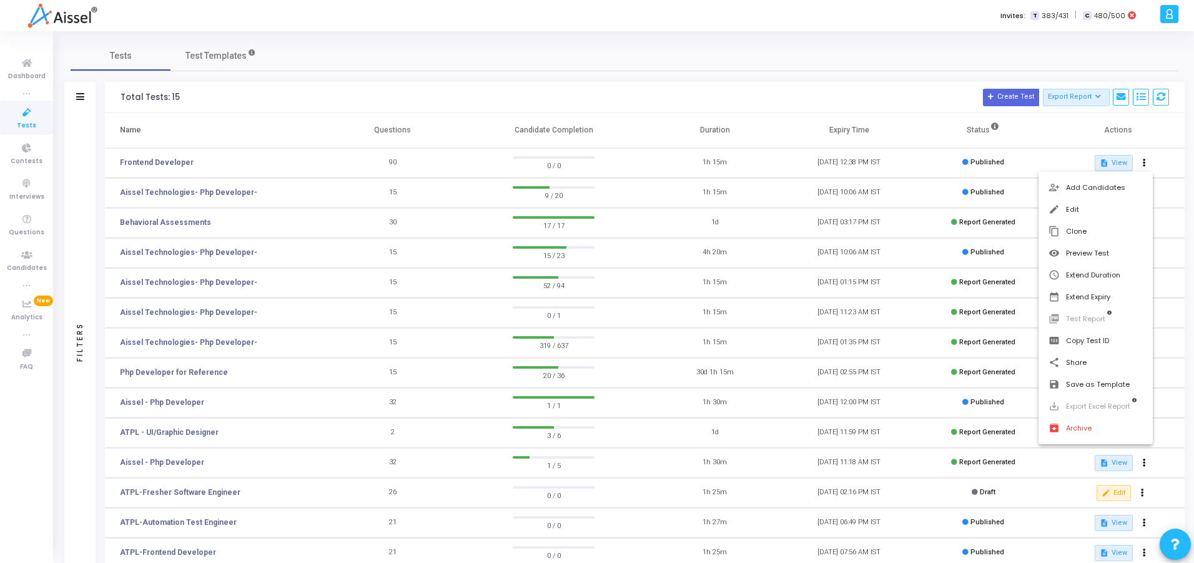
click at [1059, 140] on div at bounding box center [597, 281] width 1194 height 563
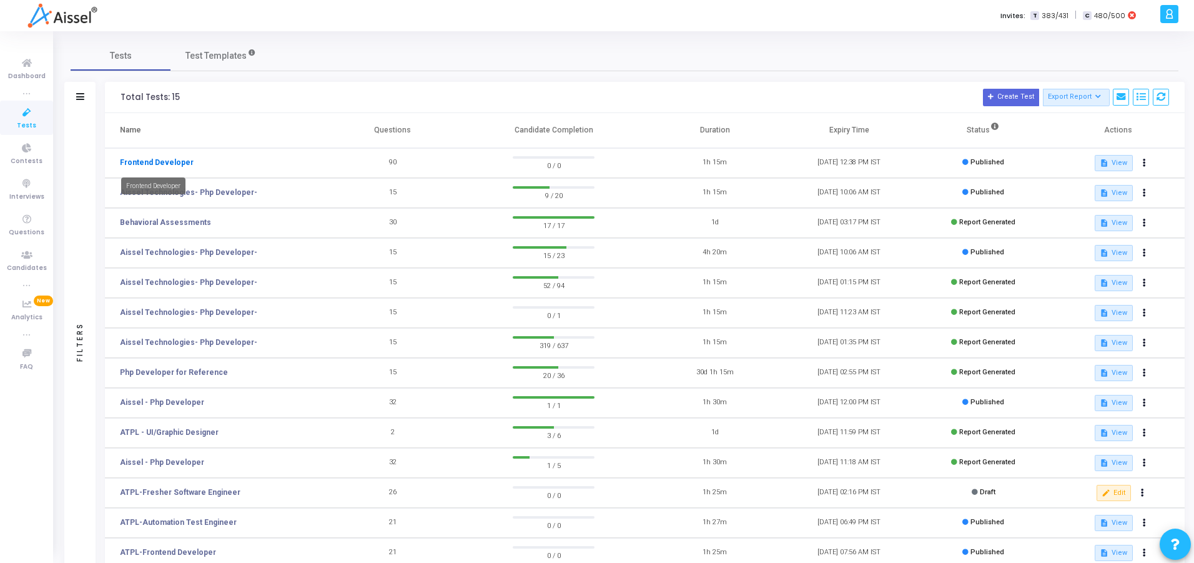
click at [145, 163] on link "Frontend Developer" at bounding box center [157, 162] width 74 height 11
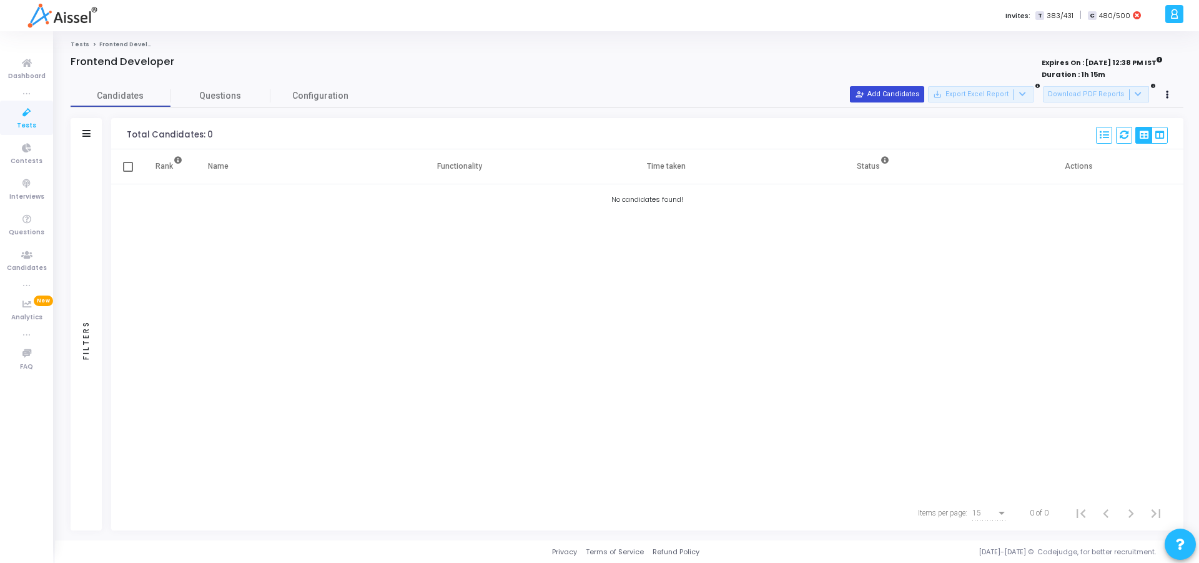
click at [884, 89] on button "person_add_alt Add Candidates" at bounding box center [887, 94] width 74 height 16
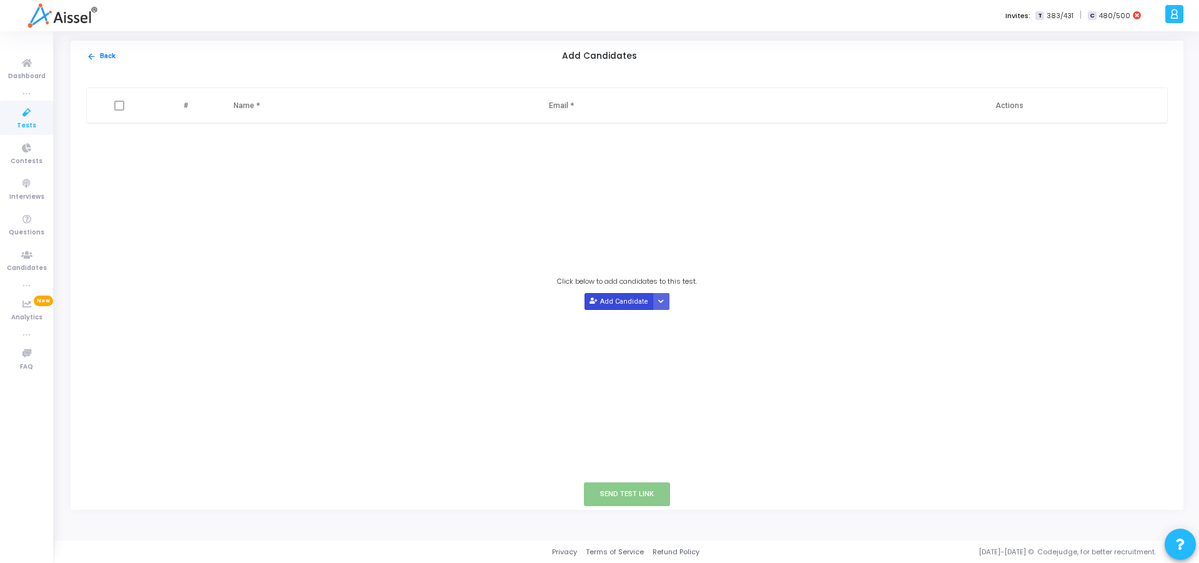
click at [615, 300] on button "Add Candidate" at bounding box center [619, 301] width 69 height 17
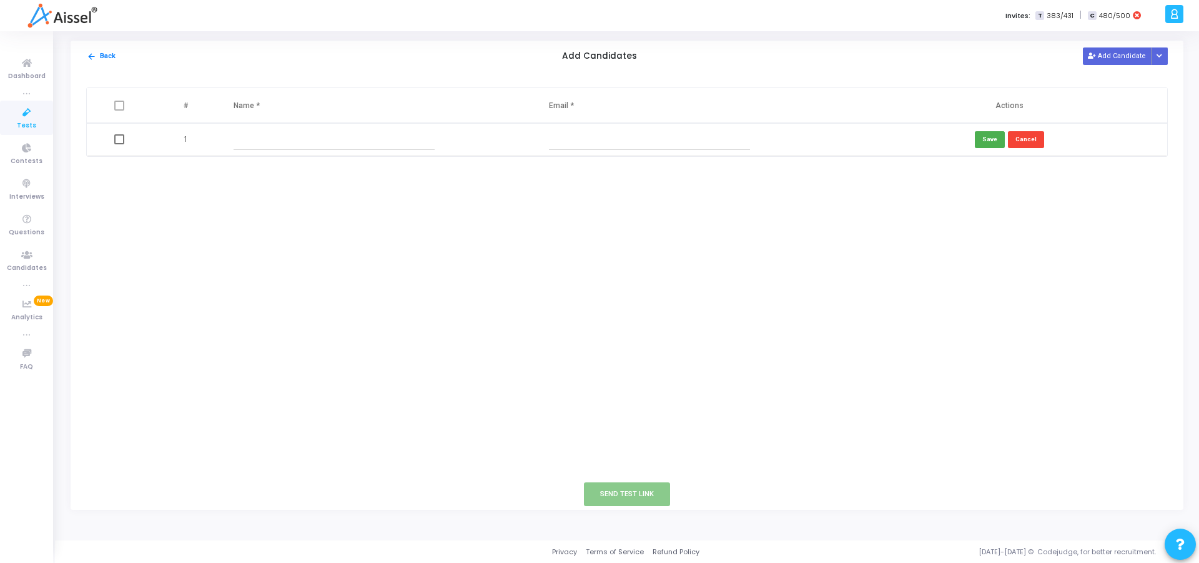
click at [316, 144] on input "text" at bounding box center [335, 139] width 202 height 21
type input "Siddesh"
click at [583, 140] on input "text" at bounding box center [650, 139] width 202 height 21
type input "[EMAIL_ADDRESS][DOMAIN_NAME]"
click at [990, 139] on button "Save" at bounding box center [990, 139] width 30 height 17
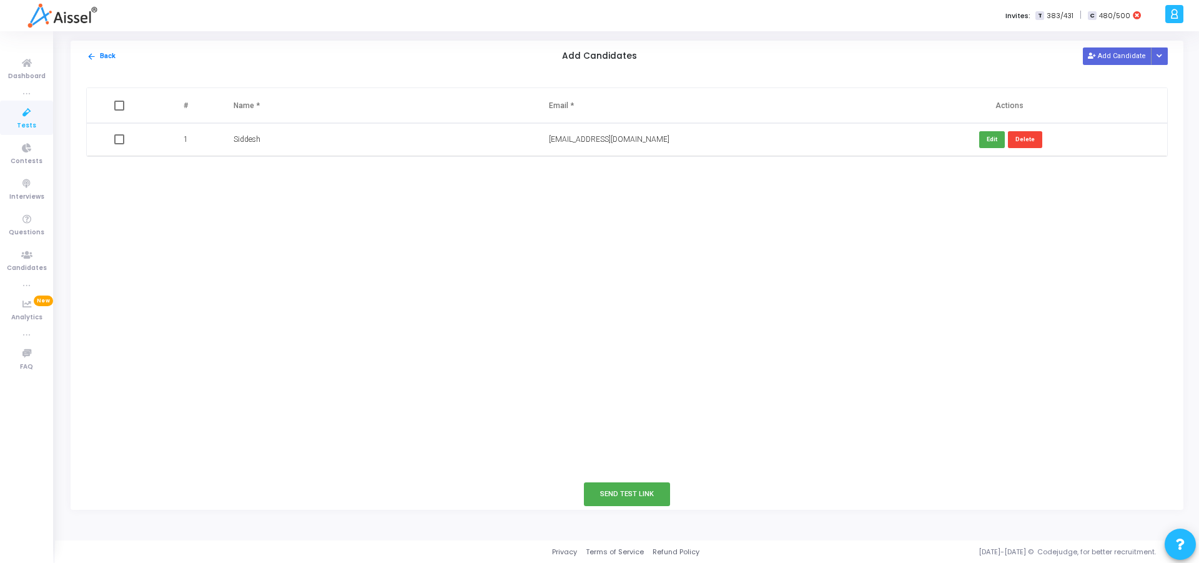
click at [114, 136] on span at bounding box center [119, 139] width 10 height 10
click at [119, 144] on input "checkbox" at bounding box center [119, 144] width 1 height 1
checkbox input "true"
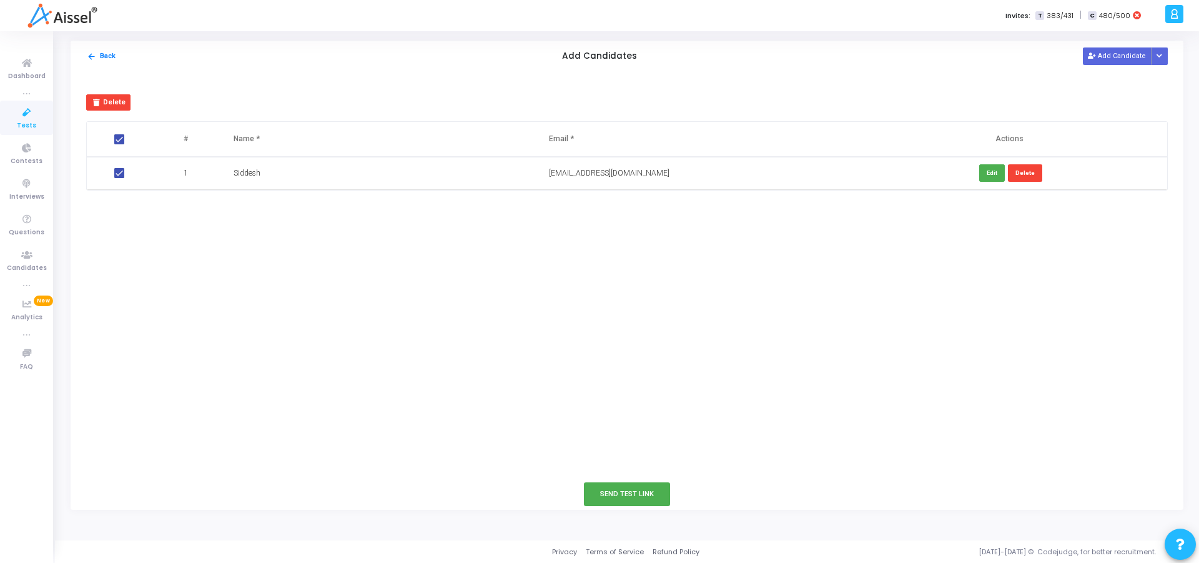
click at [119, 173] on span at bounding box center [119, 173] width 10 height 10
click at [119, 178] on input "checkbox" at bounding box center [119, 178] width 1 height 1
checkbox input "false"
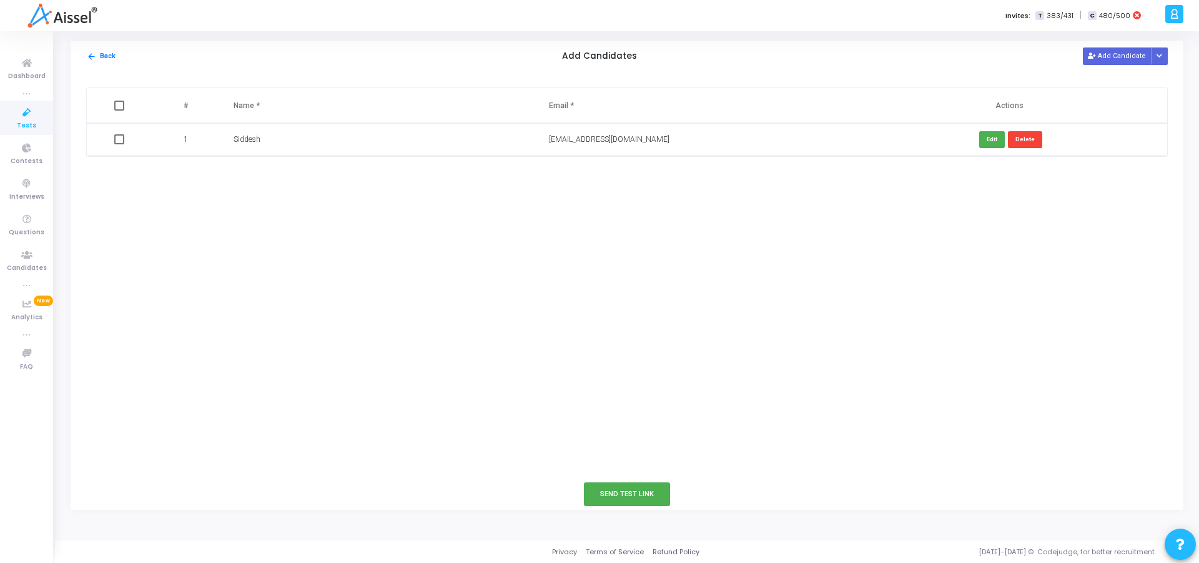
click at [310, 259] on div "# Name * Email * Actions 1 [PERSON_NAME] [EMAIL_ADDRESS][DOMAIN_NAME] Edit Dele…" at bounding box center [627, 275] width 1113 height 407
click at [31, 119] on icon at bounding box center [27, 113] width 26 height 16
